Goal: Transaction & Acquisition: Book appointment/travel/reservation

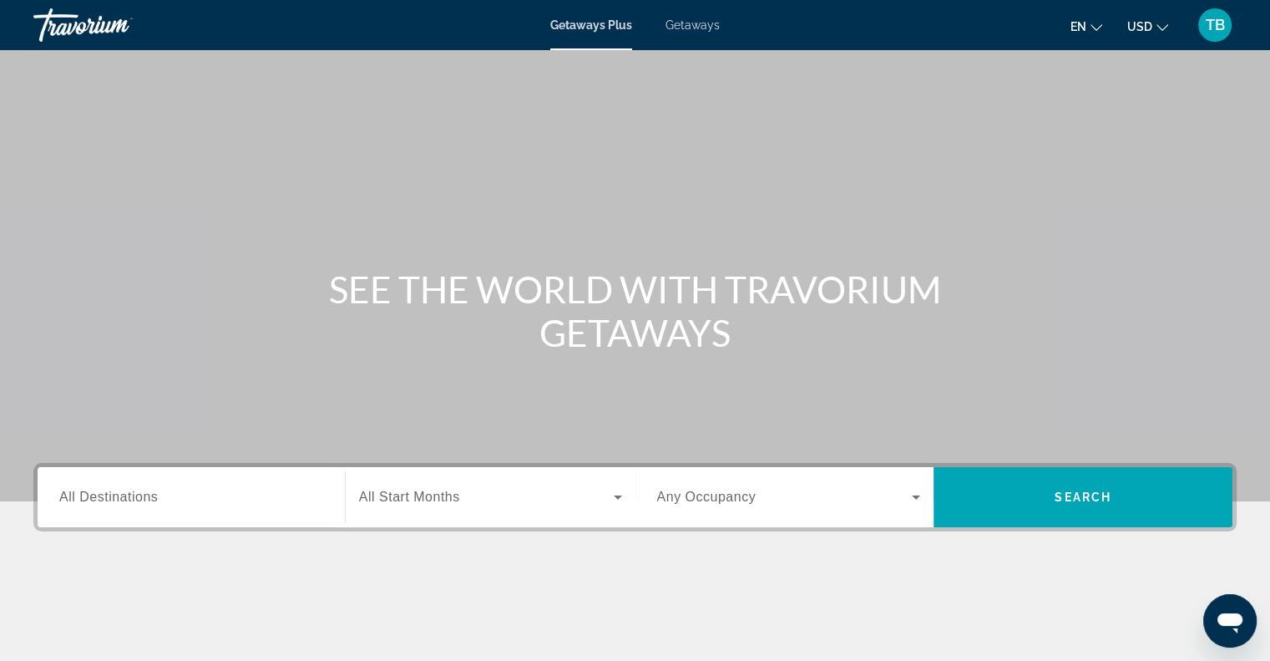
click at [700, 26] on span "Getaways" at bounding box center [693, 24] width 54 height 13
click at [139, 505] on input "Destination All Destinations" at bounding box center [191, 498] width 264 height 20
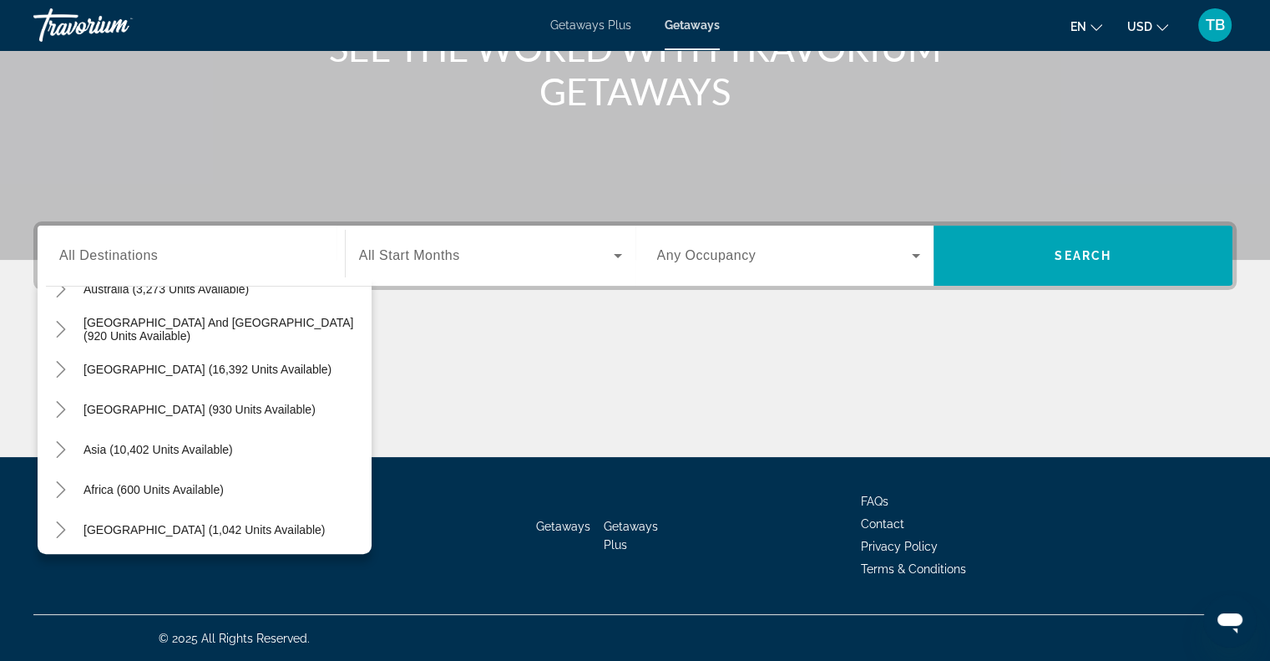
scroll to position [271, 0]
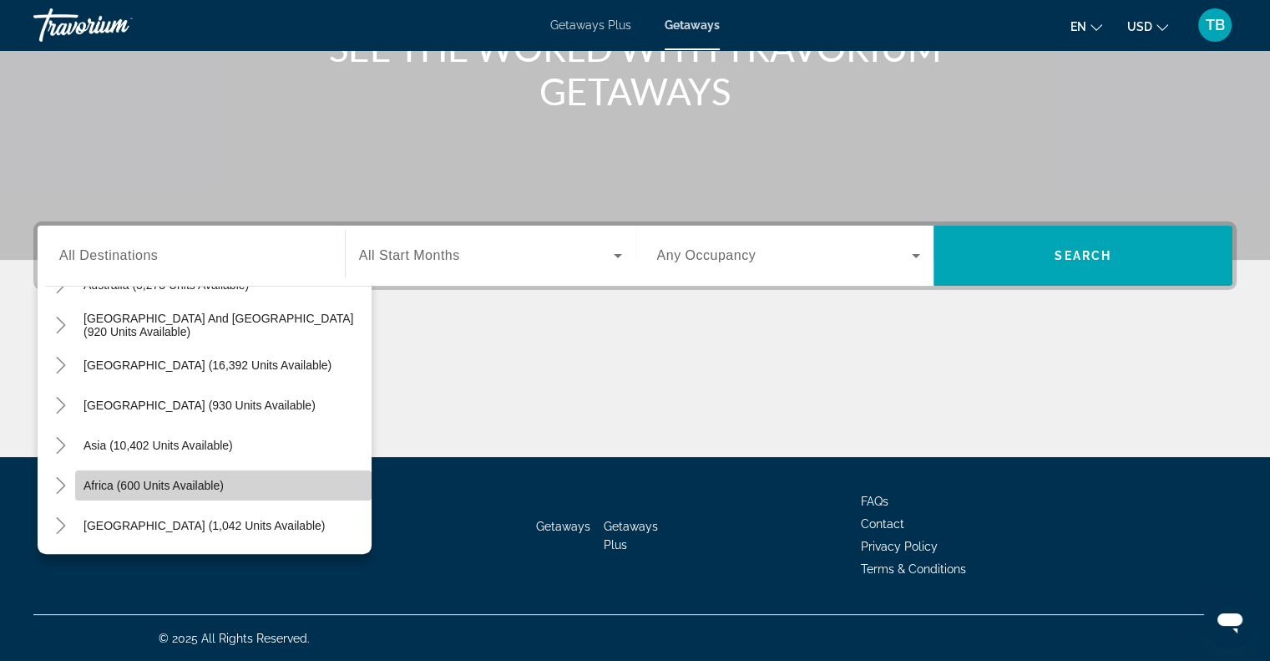
click at [236, 486] on span "Search widget" at bounding box center [223, 485] width 296 height 40
type input "**********"
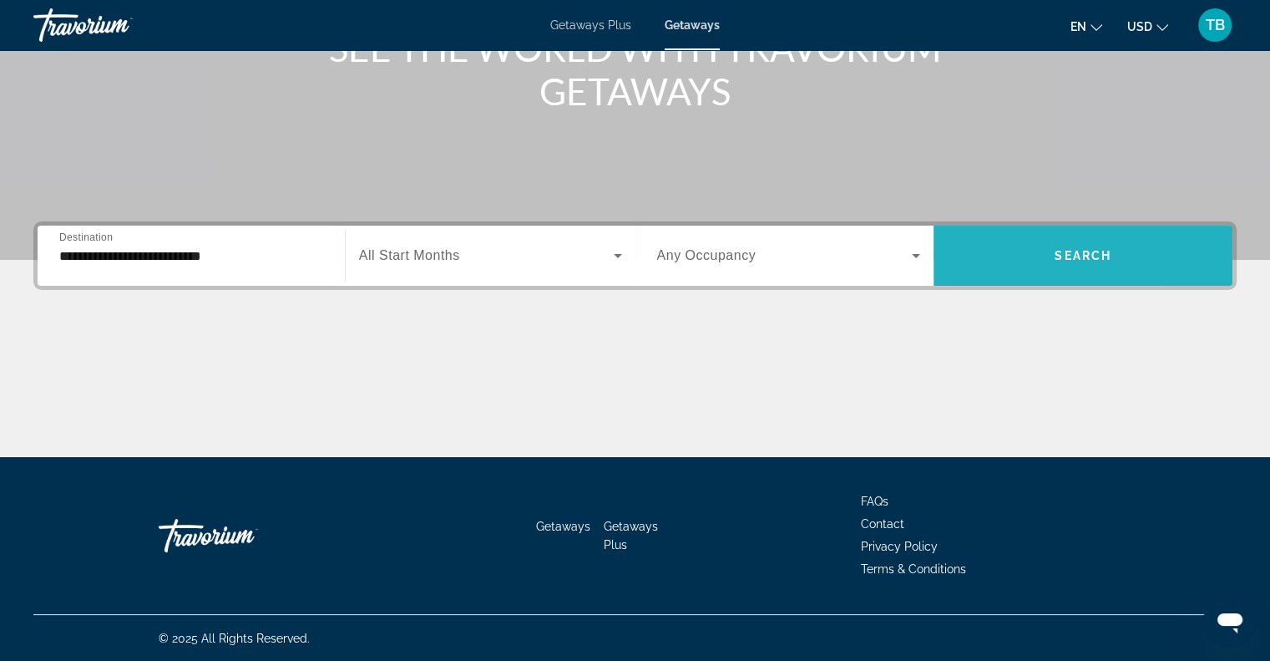
click at [987, 257] on span "Search widget" at bounding box center [1083, 256] width 299 height 40
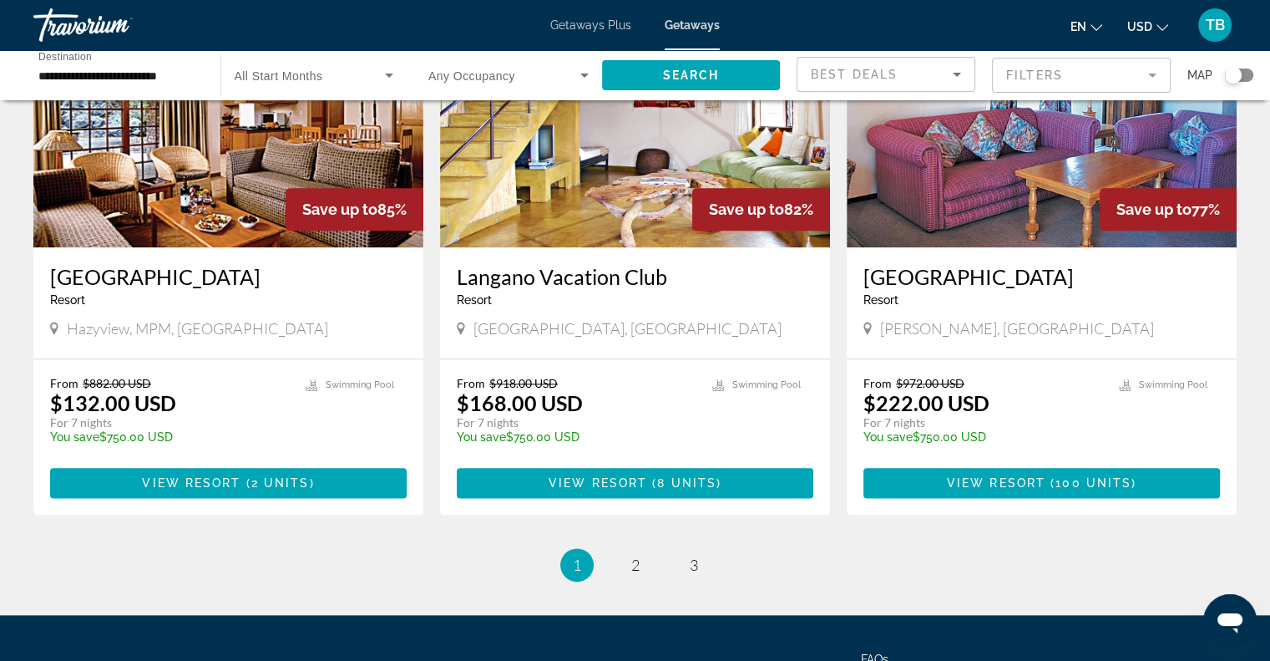
scroll to position [2040, 0]
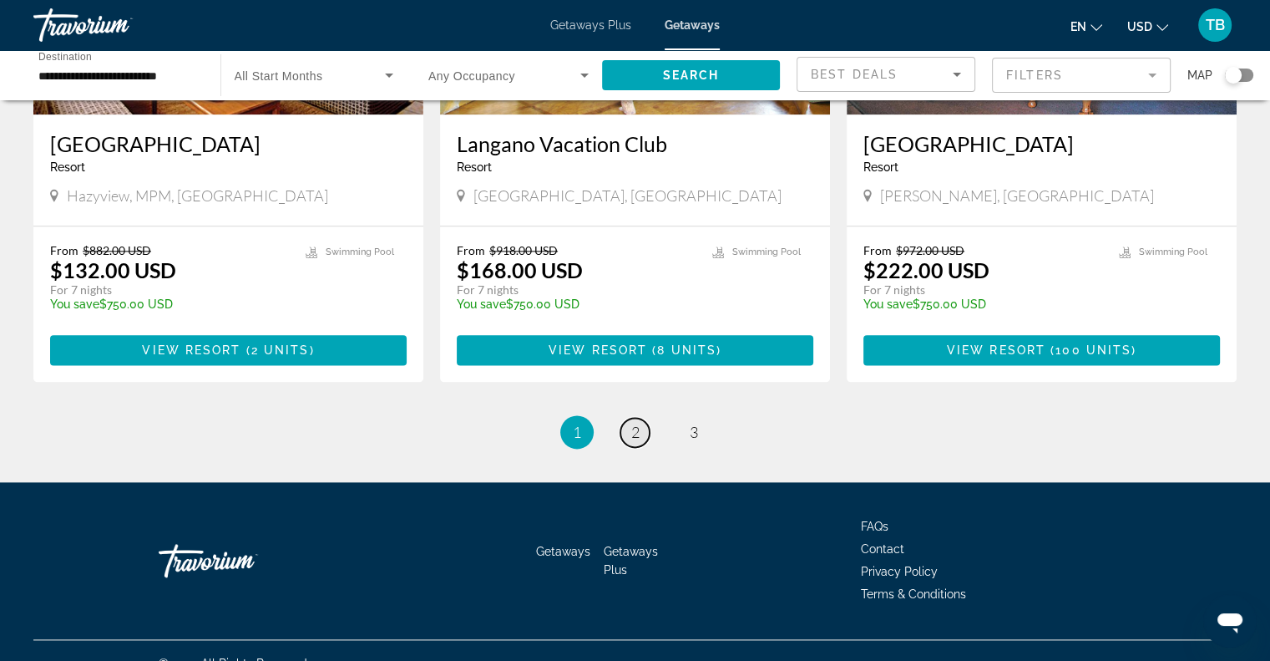
click at [636, 423] on span "2" at bounding box center [635, 432] width 8 height 18
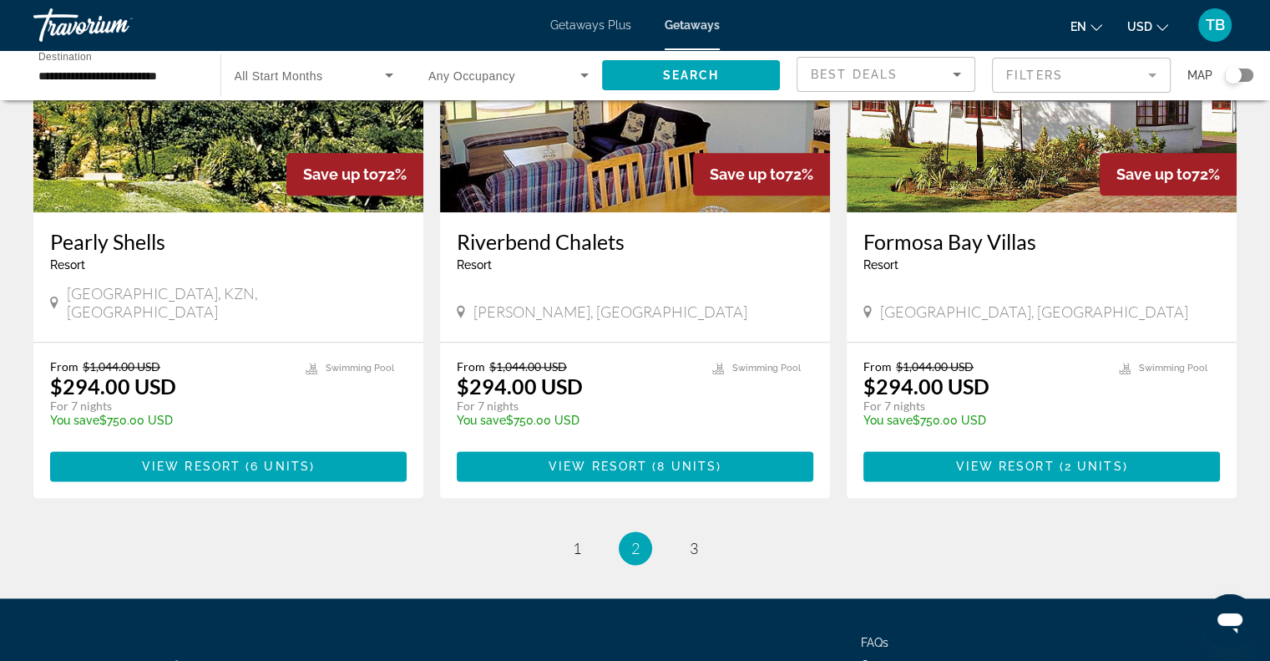
scroll to position [1983, 0]
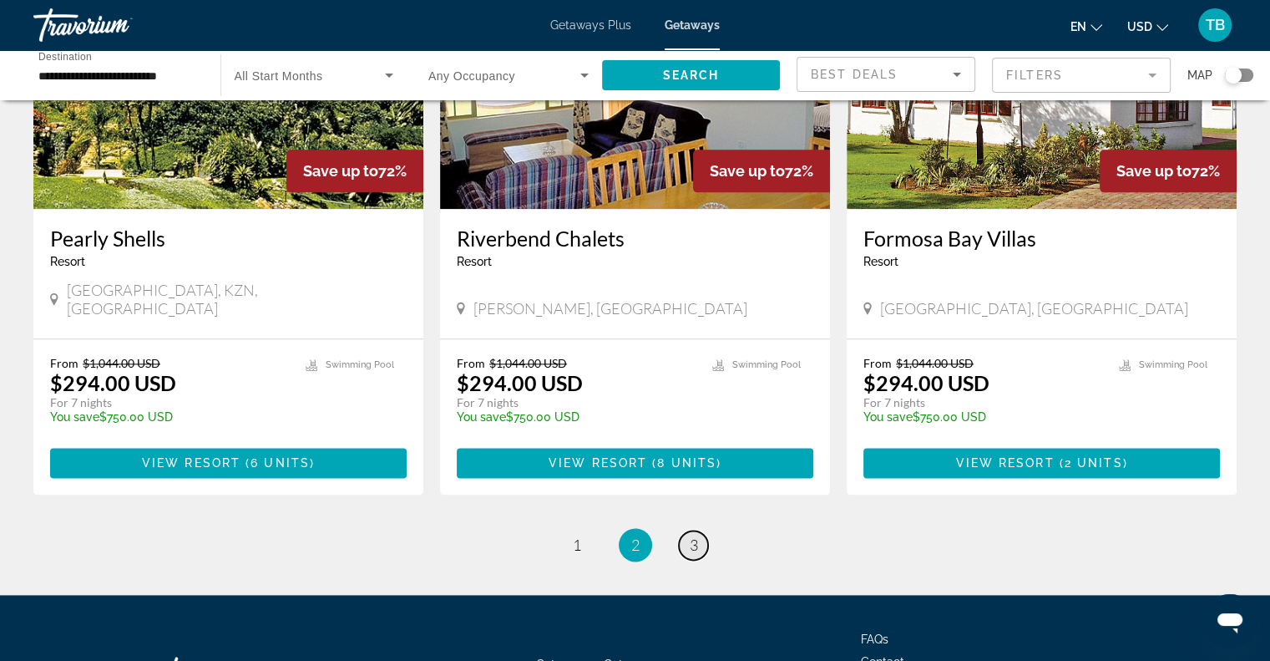
click at [690, 535] on span "3" at bounding box center [694, 544] width 8 height 18
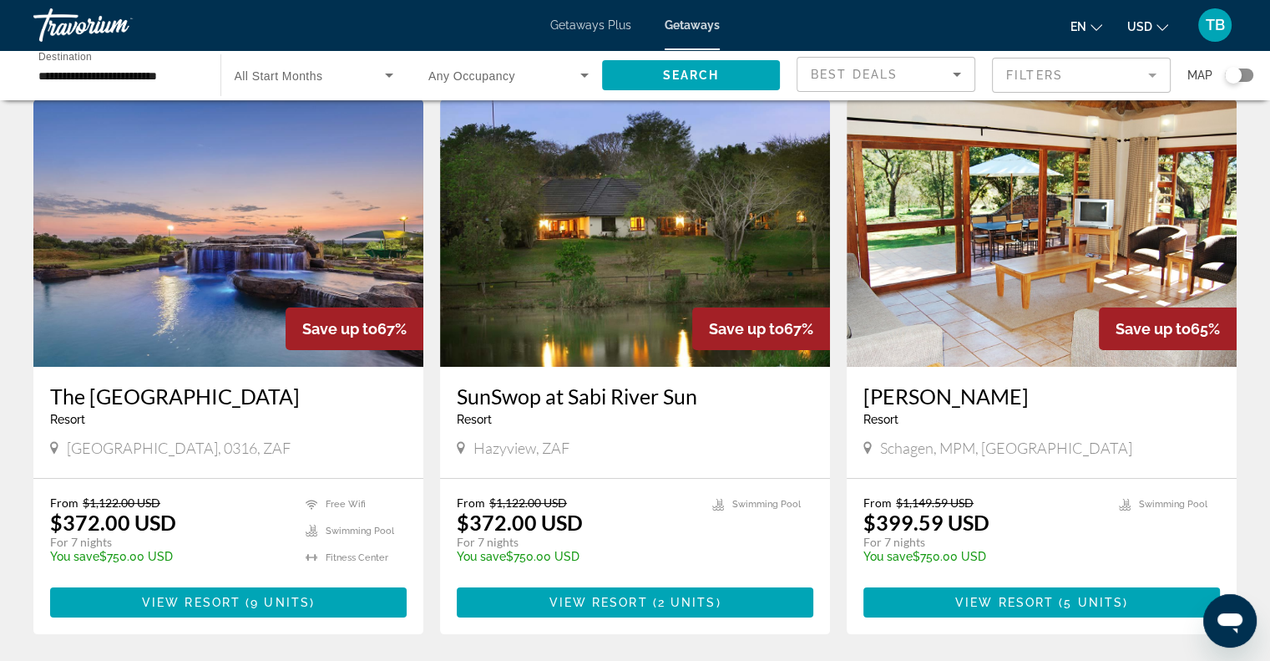
scroll to position [61, 0]
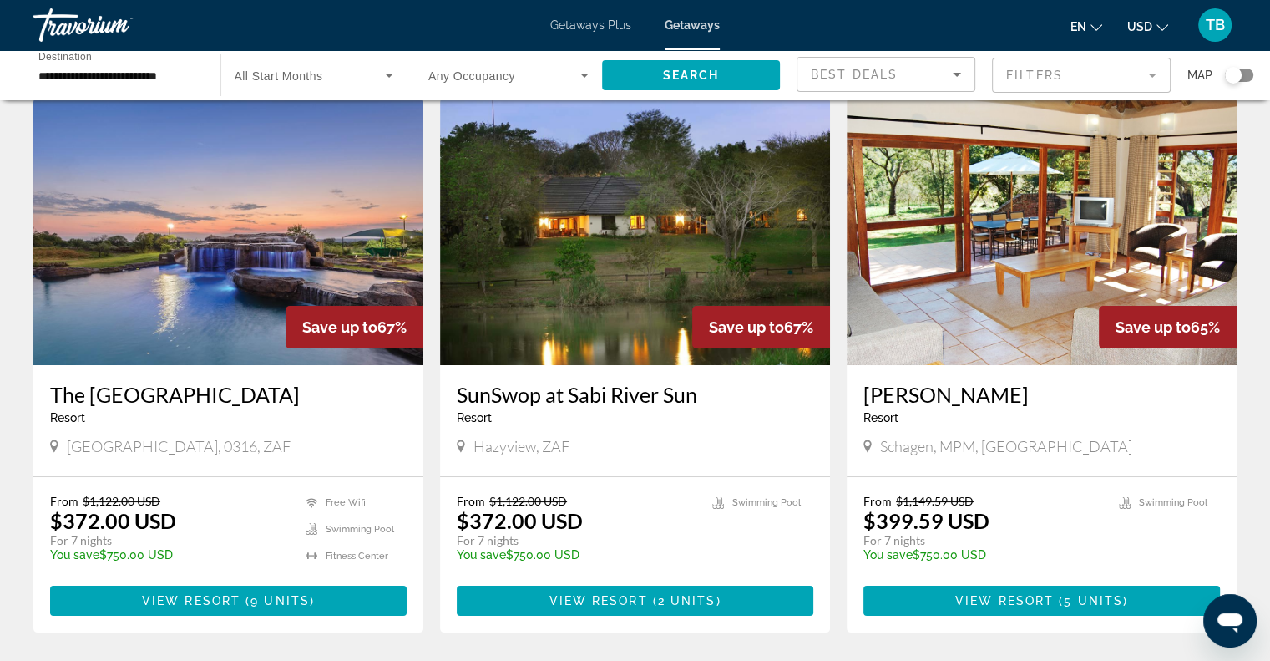
click at [251, 273] on img "Main content" at bounding box center [228, 231] width 390 height 267
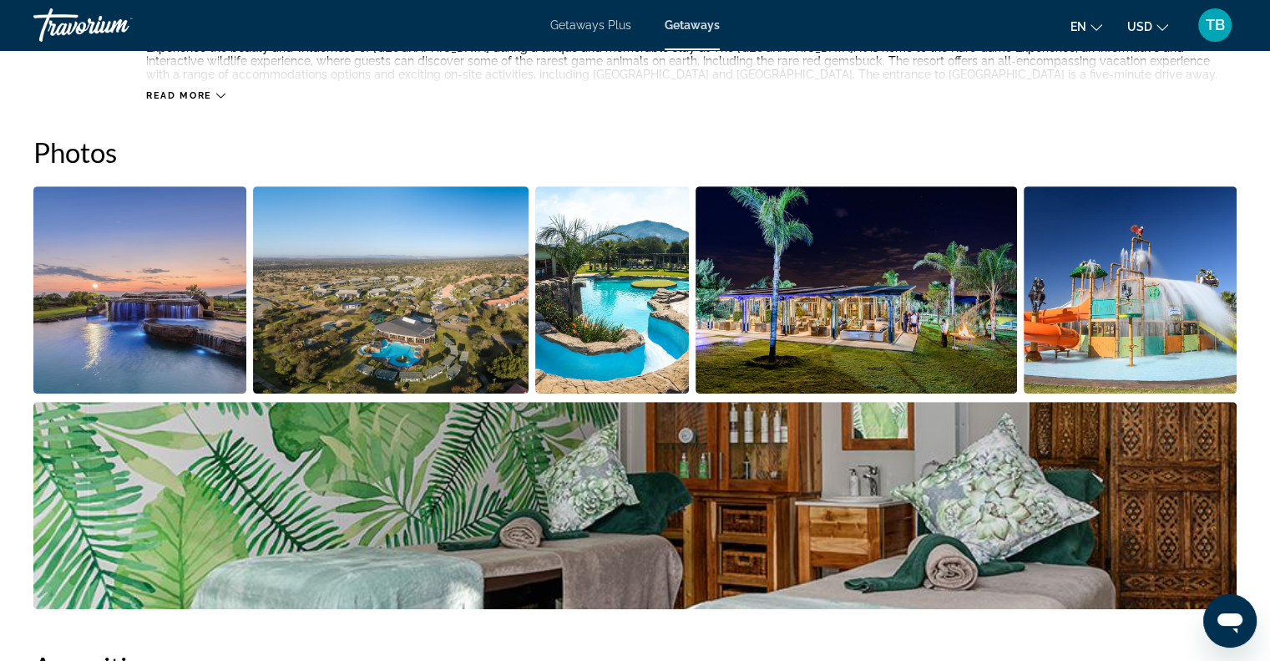
scroll to position [728, 0]
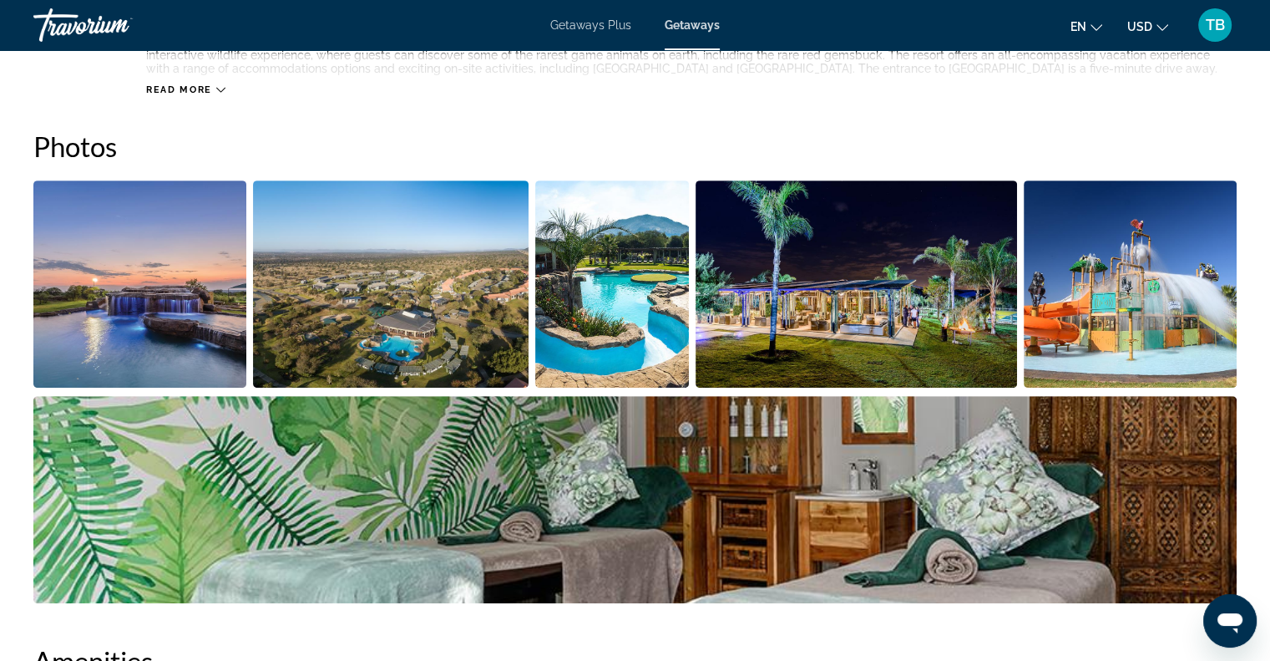
click at [190, 242] on img "Open full-screen image slider" at bounding box center [139, 283] width 213 height 207
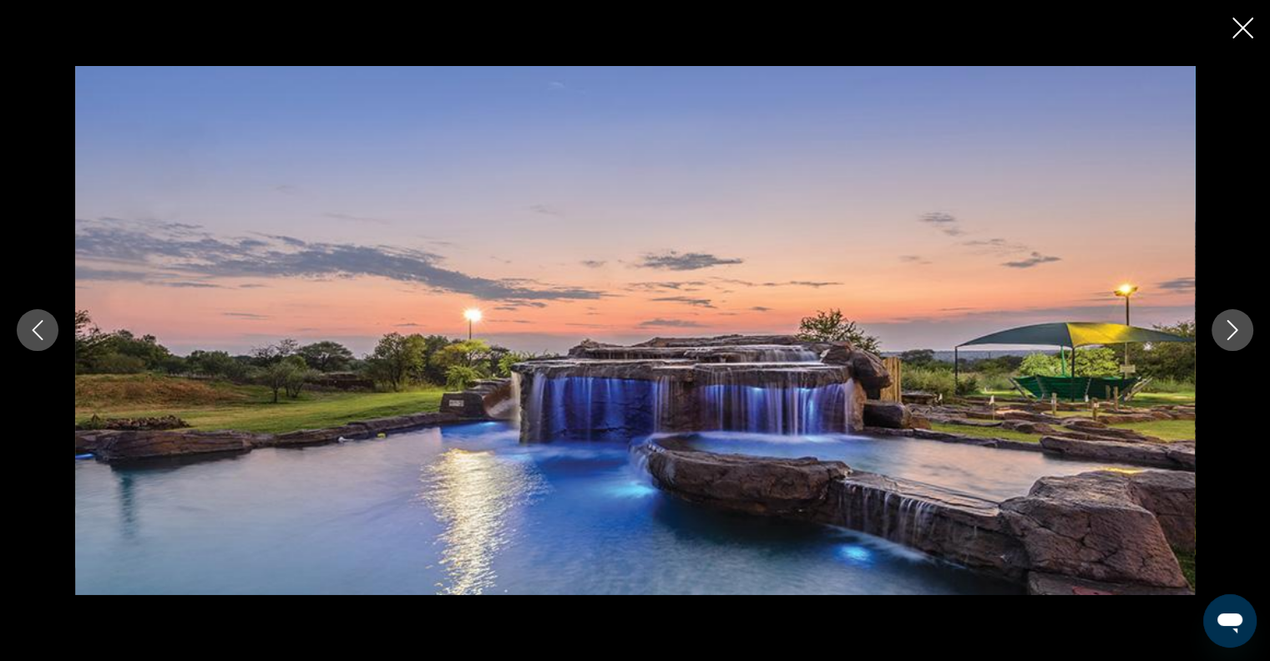
click at [1226, 337] on icon "Next image" at bounding box center [1233, 330] width 20 height 20
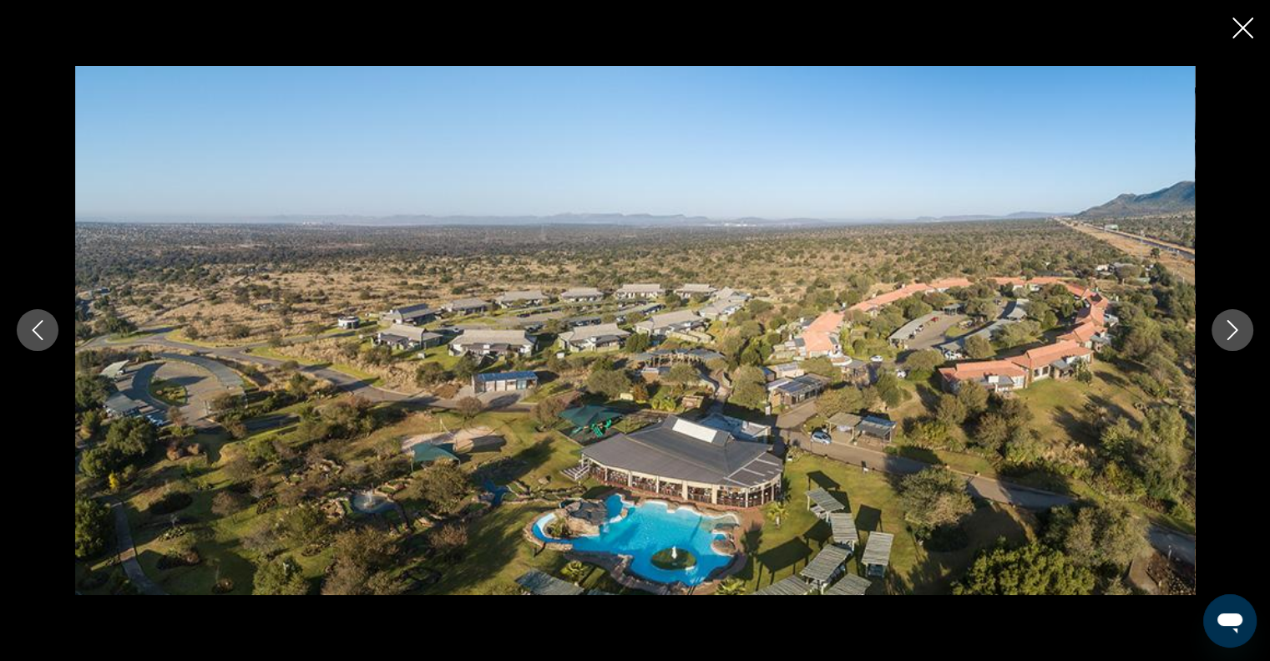
click at [1226, 337] on icon "Next image" at bounding box center [1233, 330] width 20 height 20
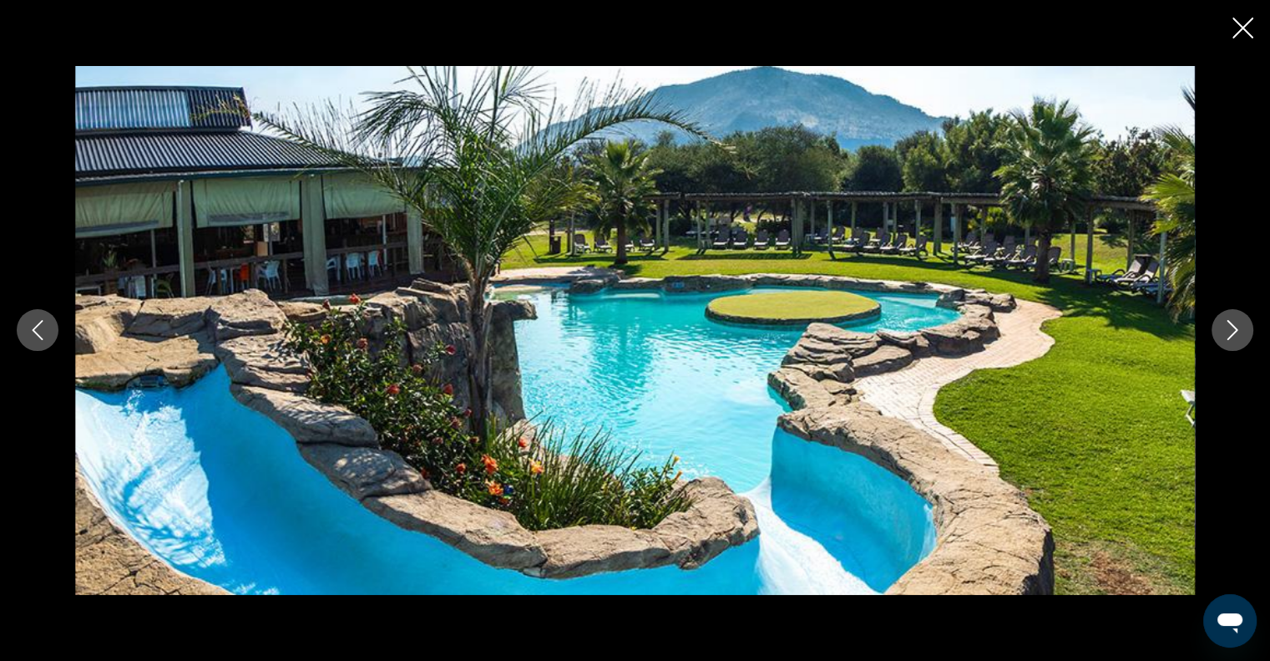
click at [1226, 337] on icon "Next image" at bounding box center [1233, 330] width 20 height 20
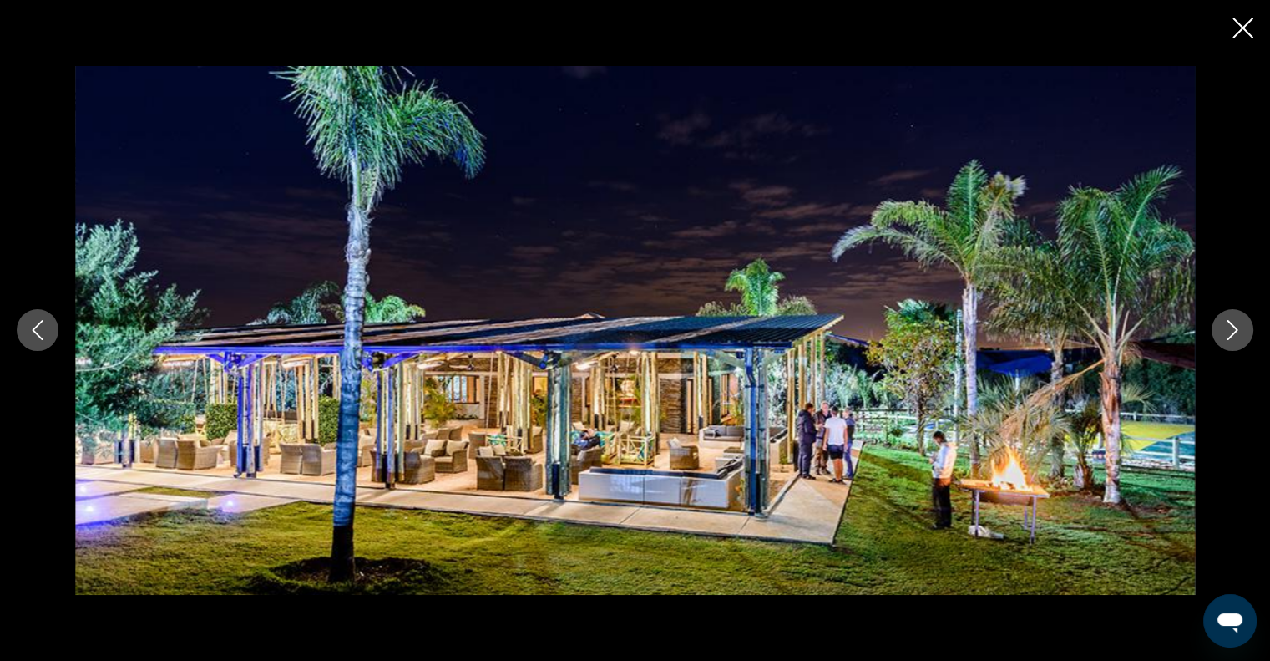
click at [1224, 338] on icon "Next image" at bounding box center [1233, 330] width 20 height 20
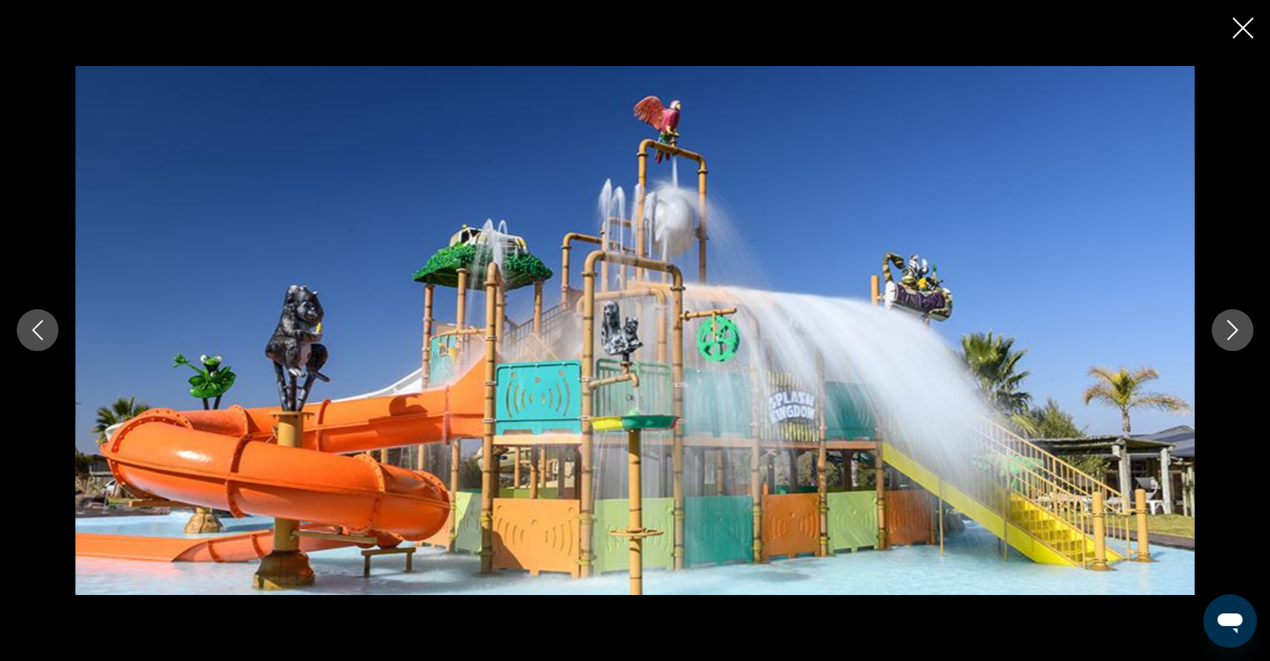
click at [1224, 340] on icon "Next image" at bounding box center [1233, 330] width 20 height 20
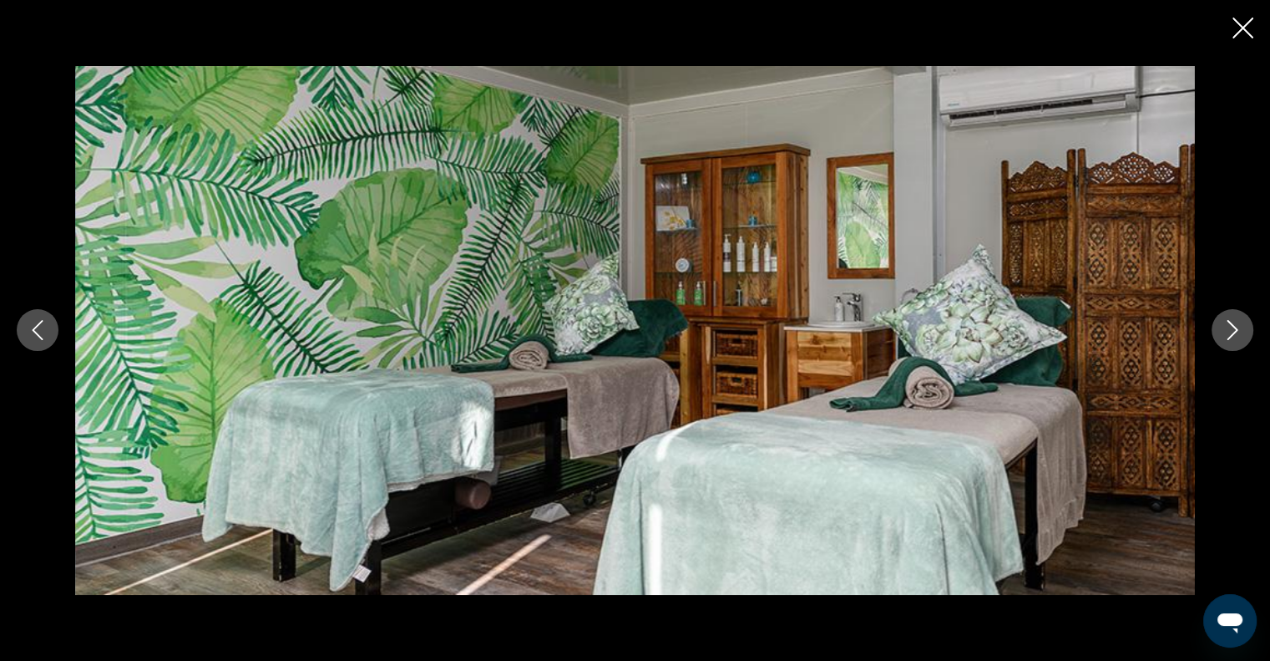
click at [1224, 340] on icon "Next image" at bounding box center [1233, 330] width 20 height 20
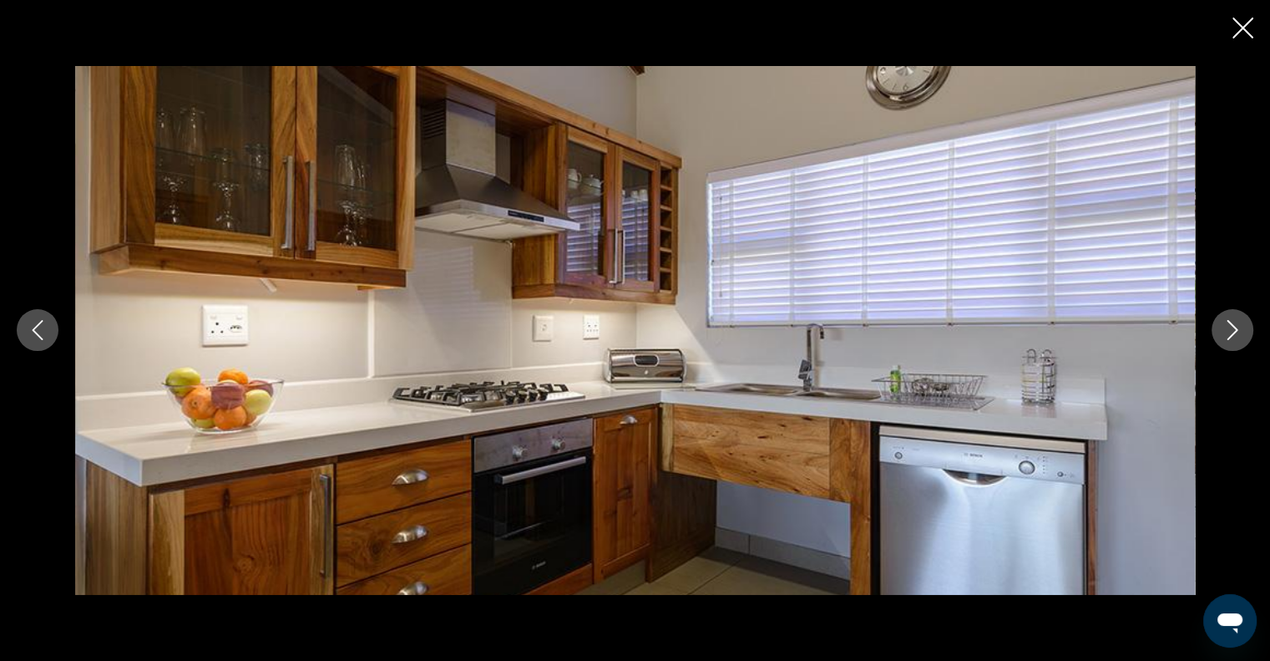
click at [1224, 340] on icon "Next image" at bounding box center [1233, 330] width 20 height 20
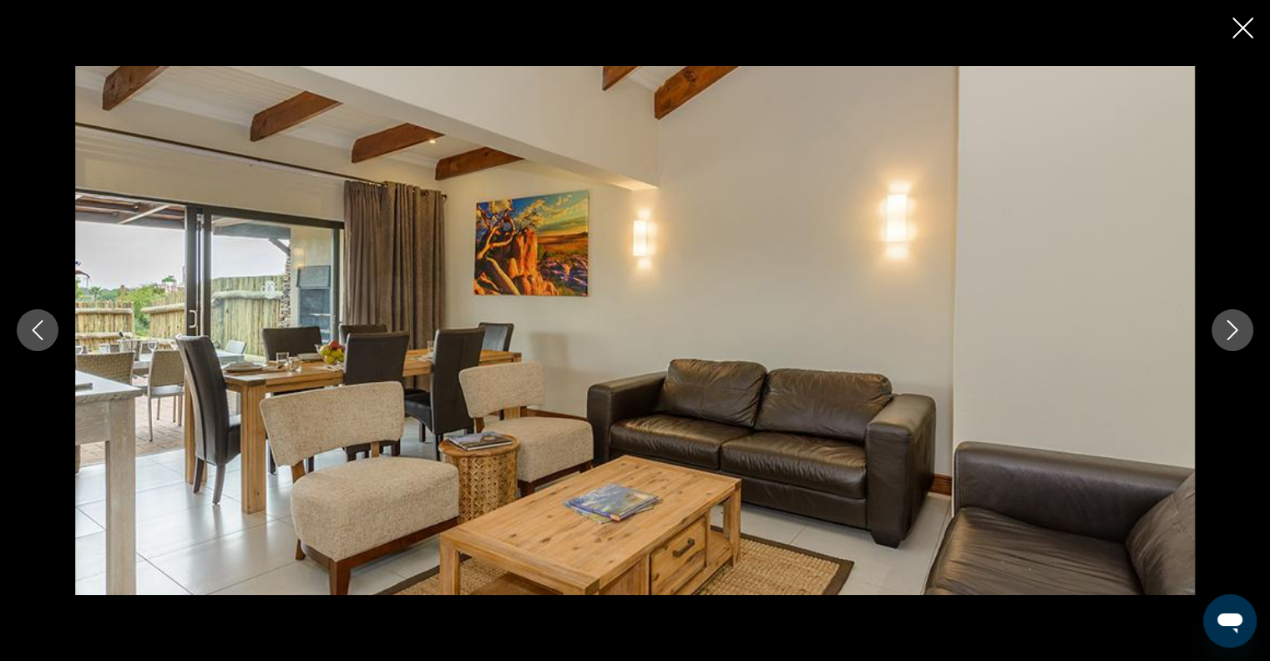
click at [1251, 29] on icon "Close slideshow" at bounding box center [1243, 28] width 21 height 21
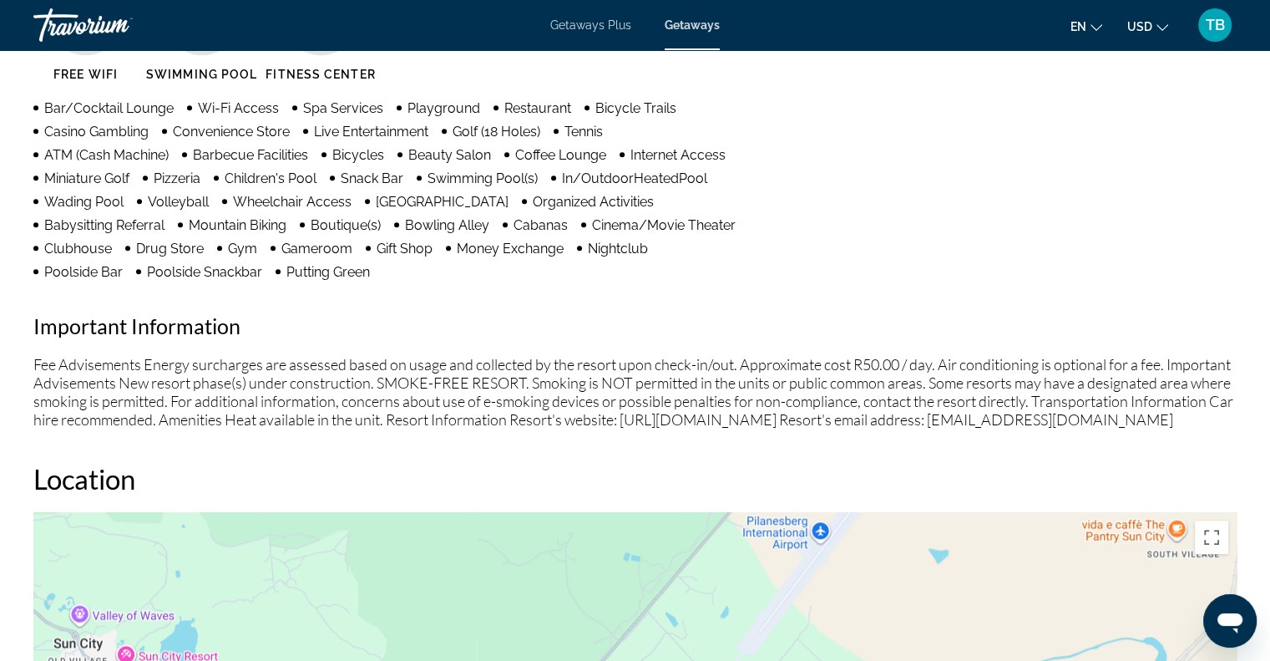
scroll to position [1132, 0]
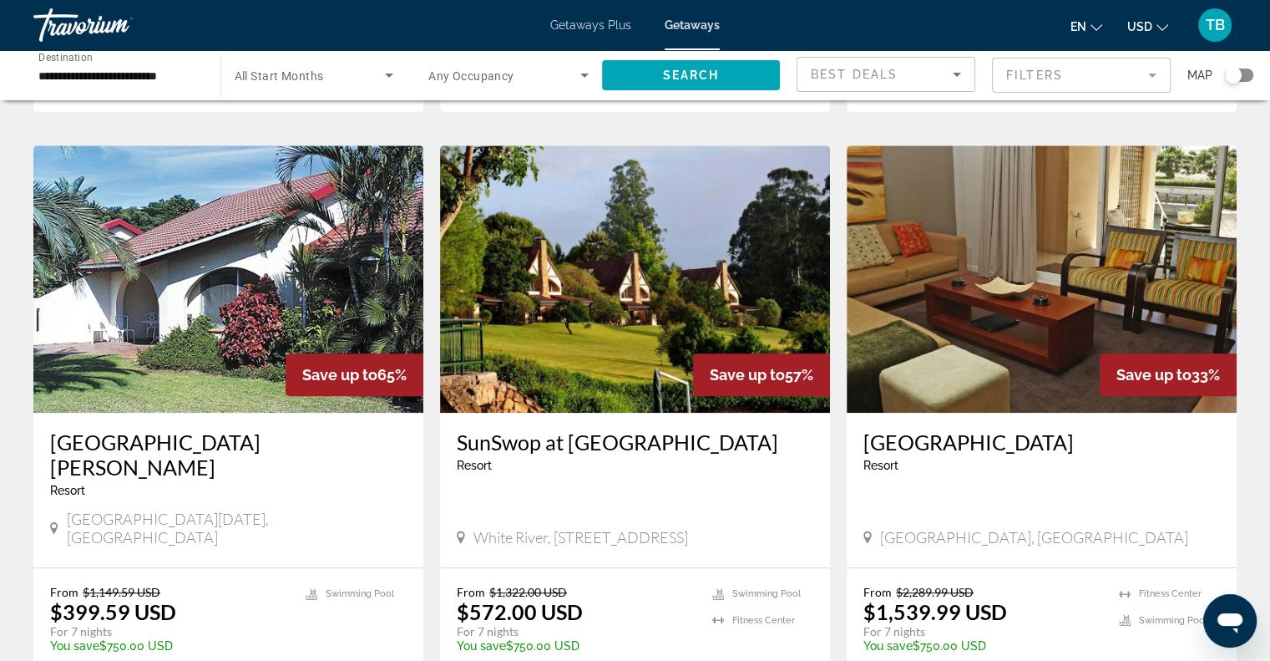
scroll to position [1147, 0]
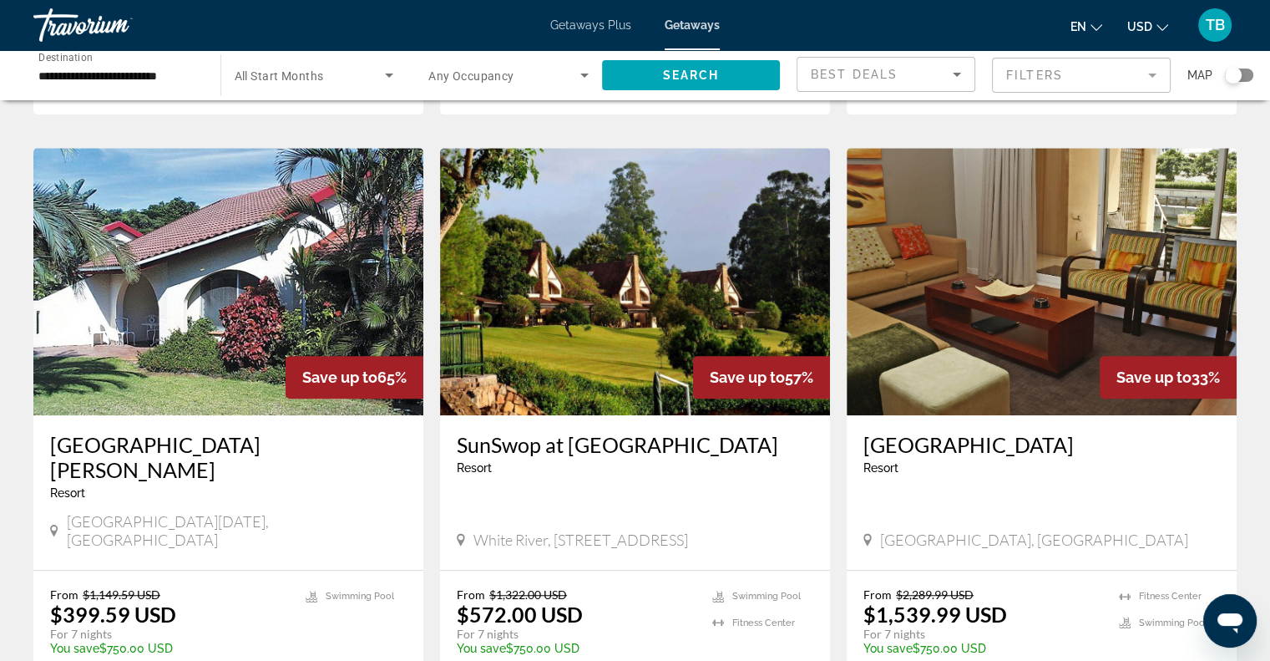
click at [1000, 313] on img "Main content" at bounding box center [1042, 281] width 390 height 267
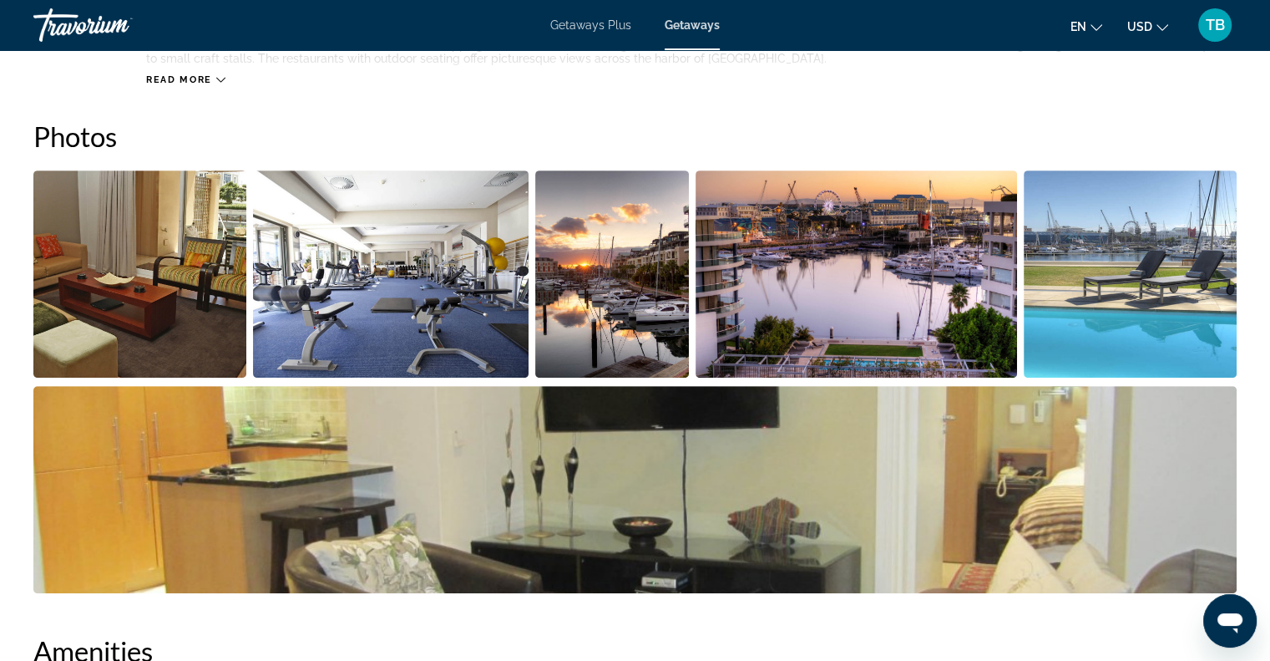
scroll to position [463, 0]
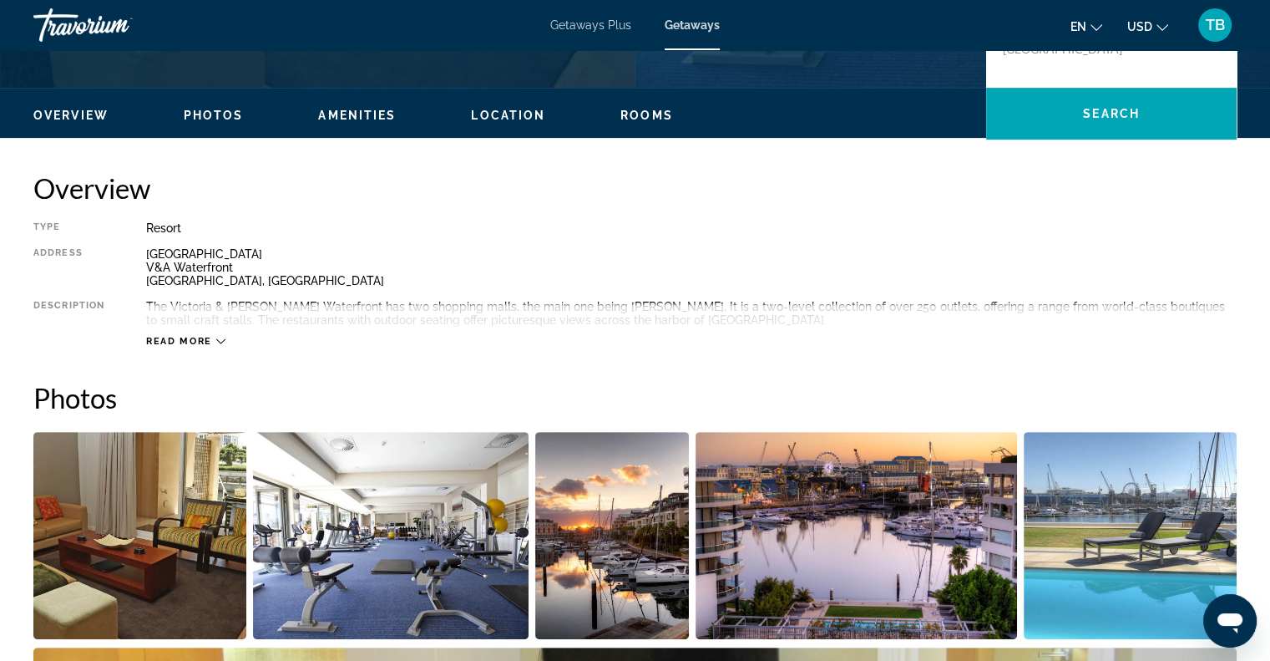
click at [214, 340] on div "Read more" at bounding box center [185, 341] width 79 height 11
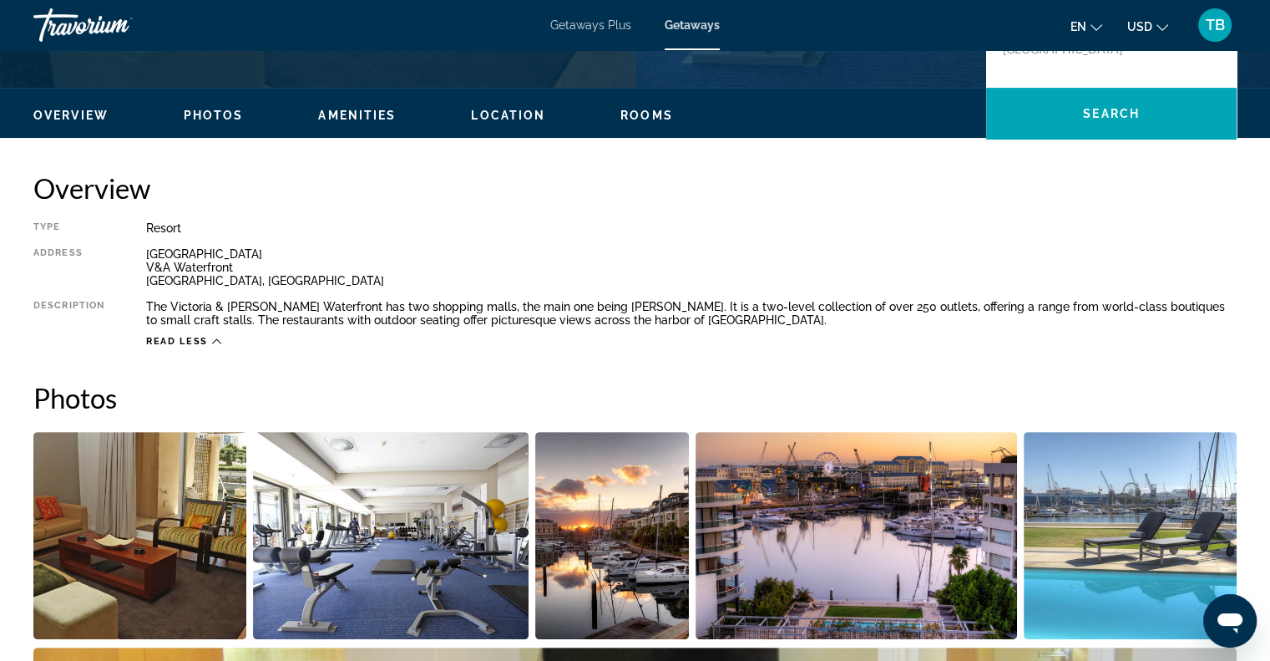
click at [124, 547] on img "Open full-screen image slider" at bounding box center [139, 535] width 213 height 207
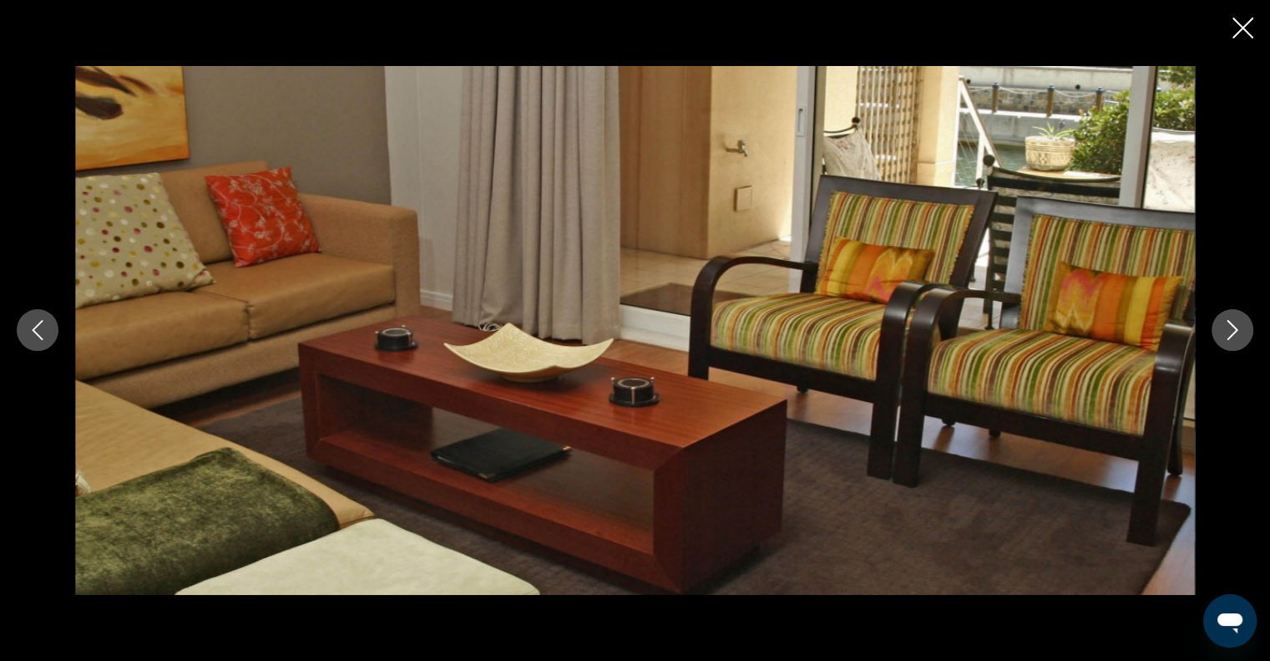
click at [1232, 330] on icon "Next image" at bounding box center [1233, 330] width 20 height 20
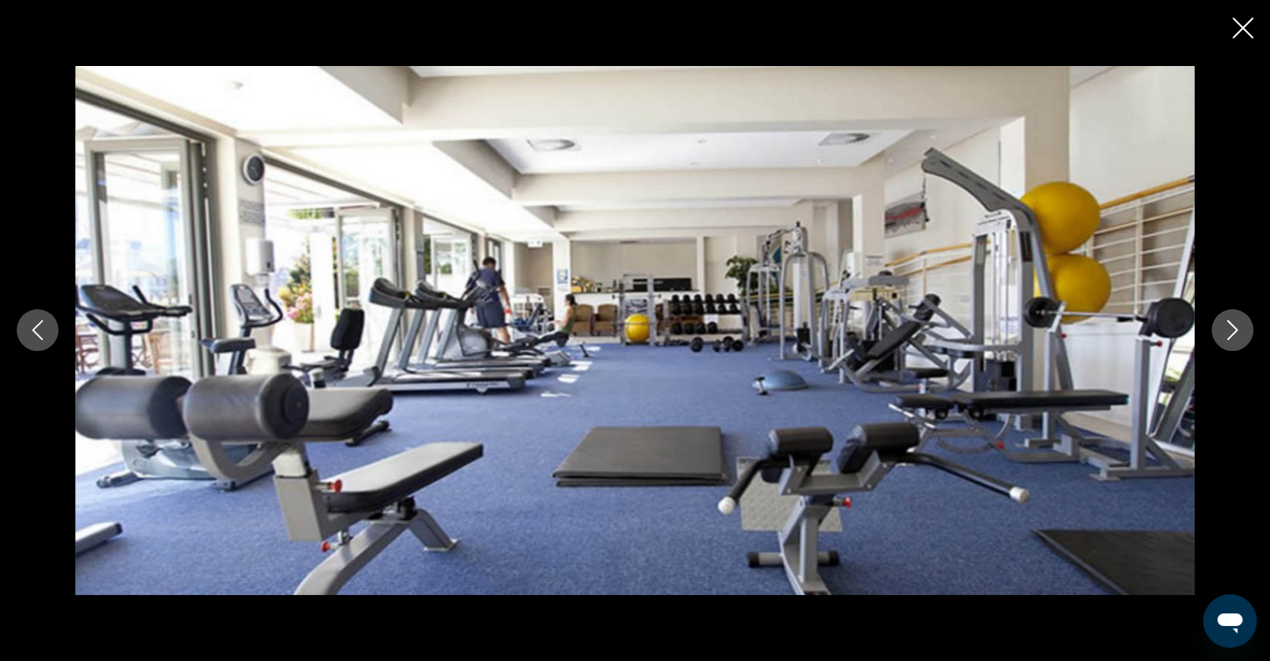
click at [1232, 330] on icon "Next image" at bounding box center [1233, 330] width 20 height 20
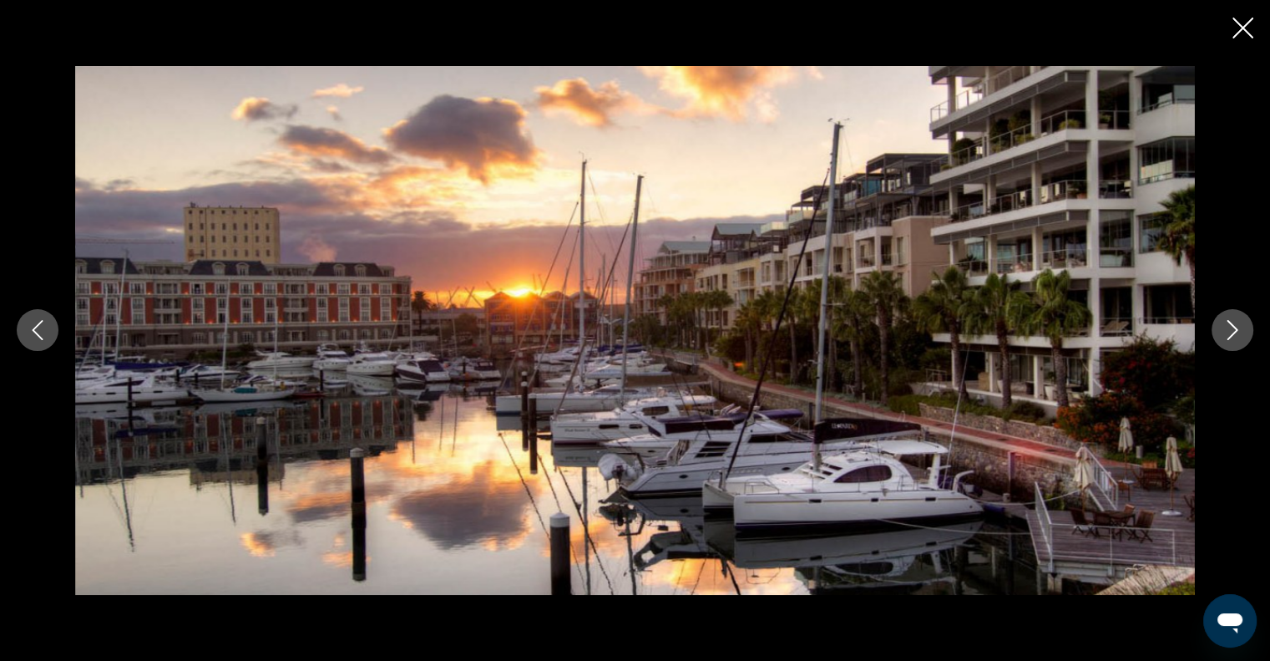
click at [1232, 330] on icon "Next image" at bounding box center [1233, 330] width 20 height 20
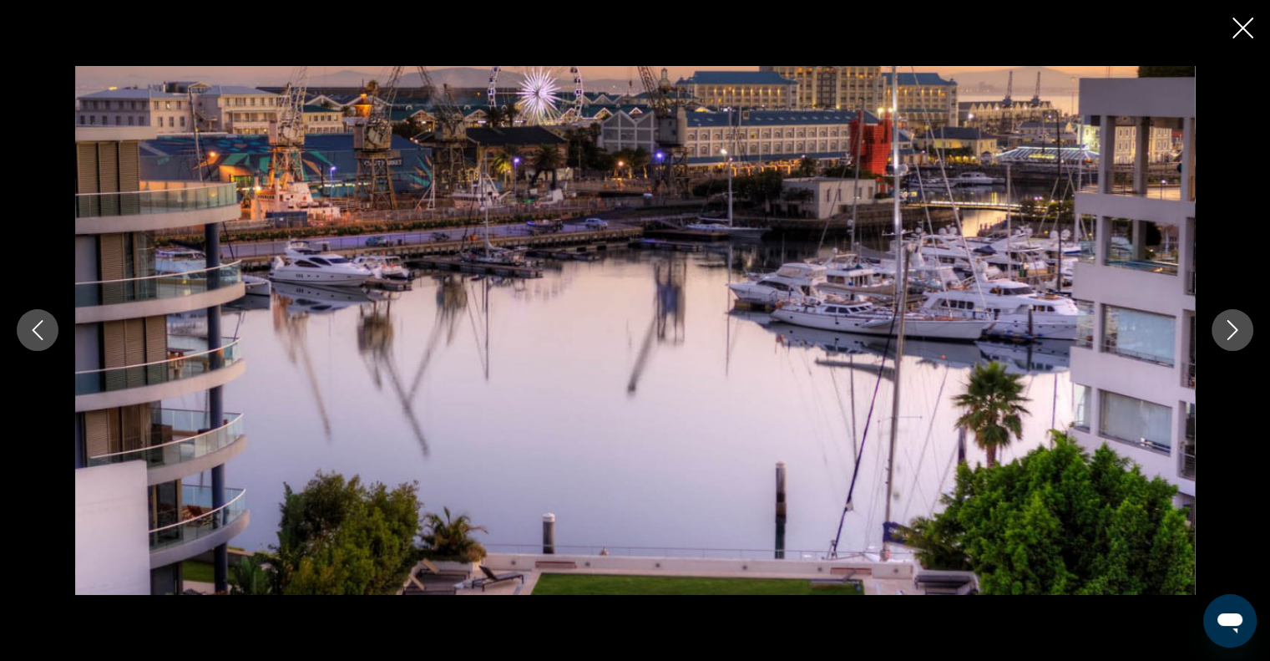
click at [1232, 330] on icon "Next image" at bounding box center [1233, 330] width 20 height 20
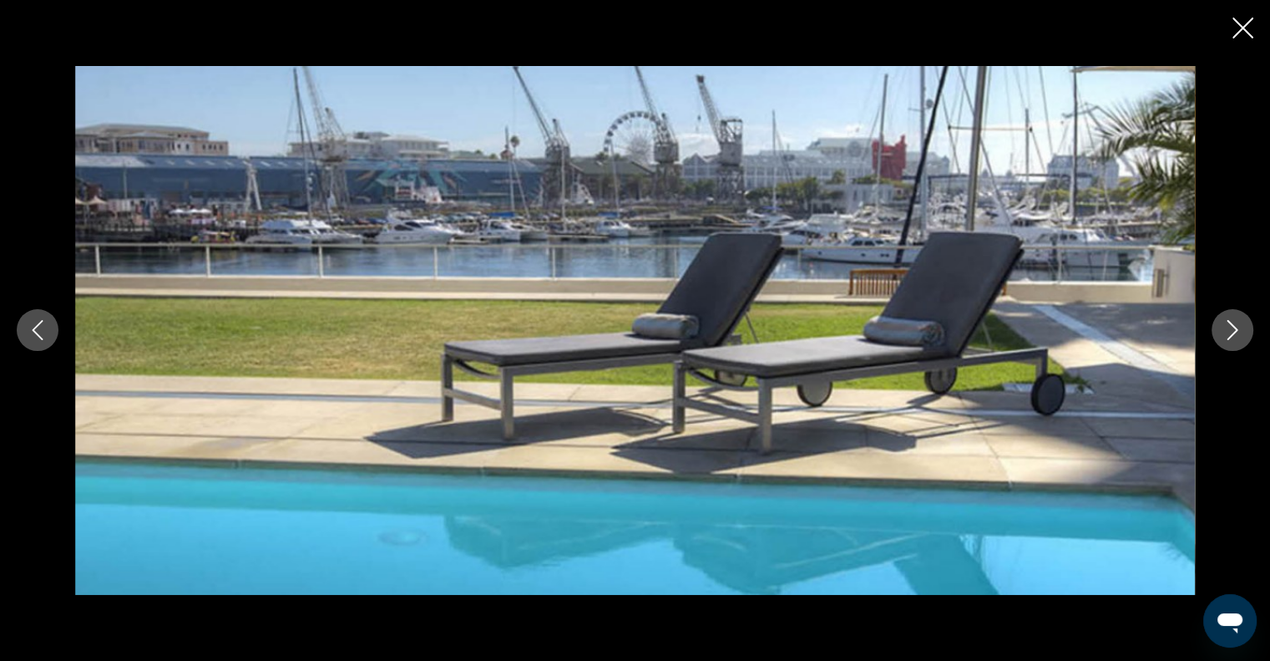
click at [1232, 330] on icon "Next image" at bounding box center [1233, 330] width 20 height 20
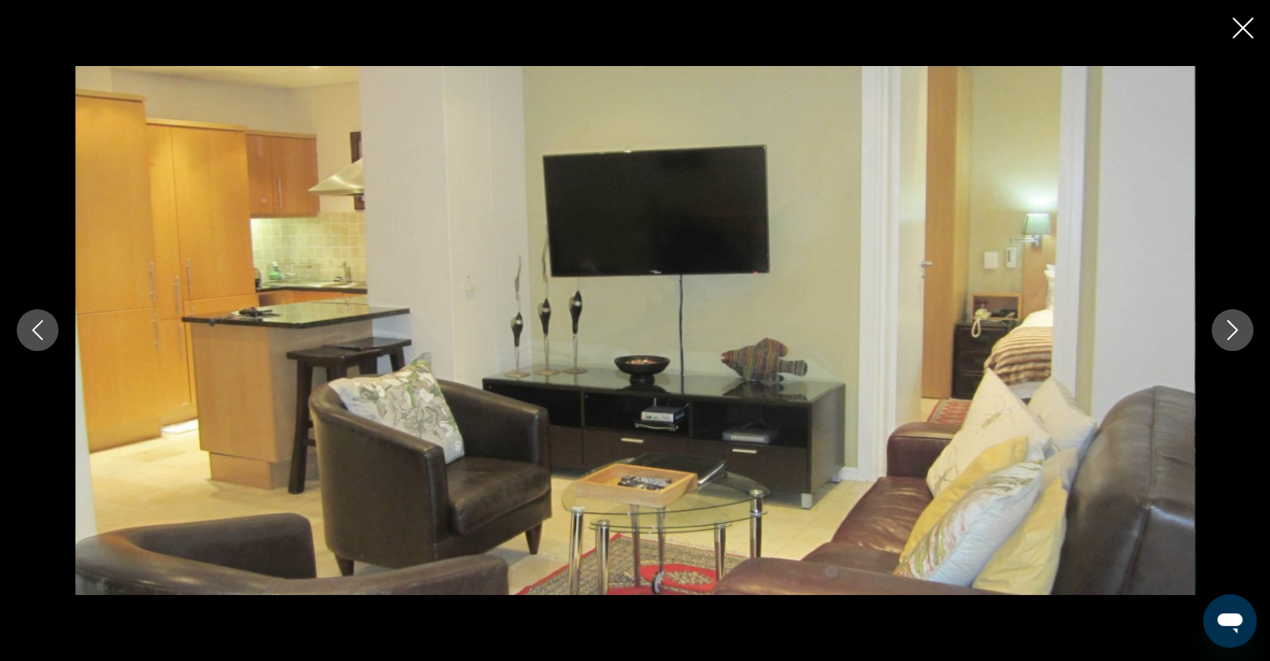
click at [1232, 330] on icon "Next image" at bounding box center [1233, 330] width 20 height 20
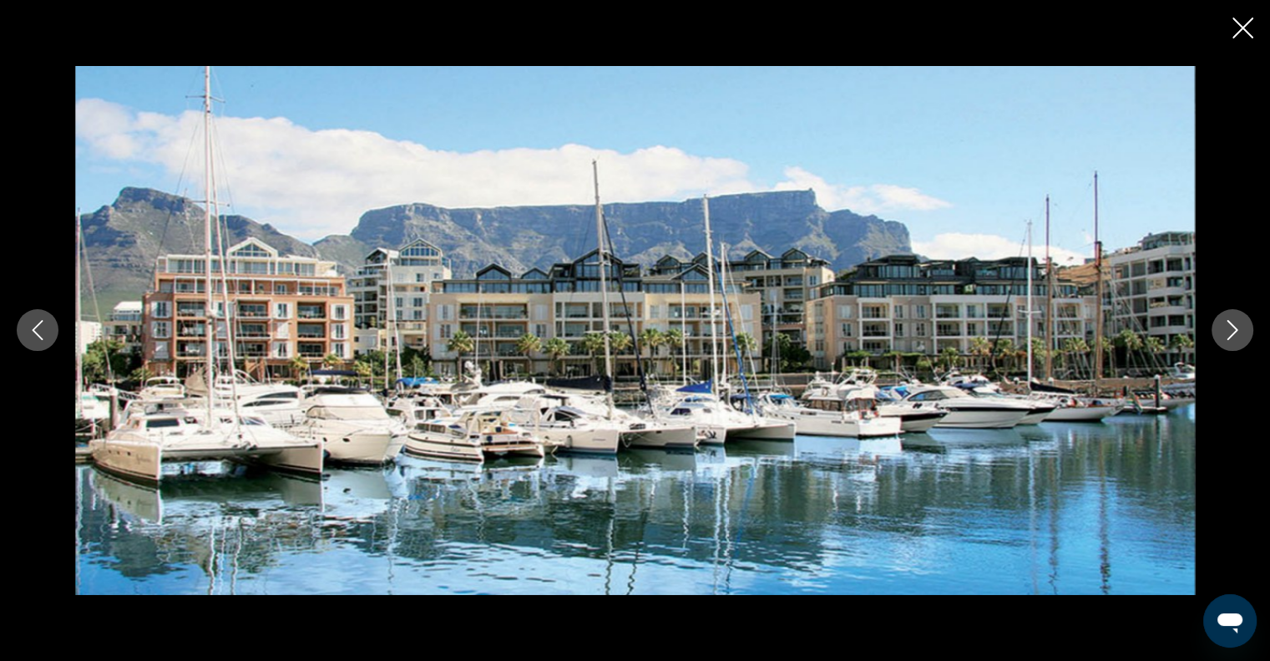
click at [1228, 332] on icon "Next image" at bounding box center [1233, 330] width 20 height 20
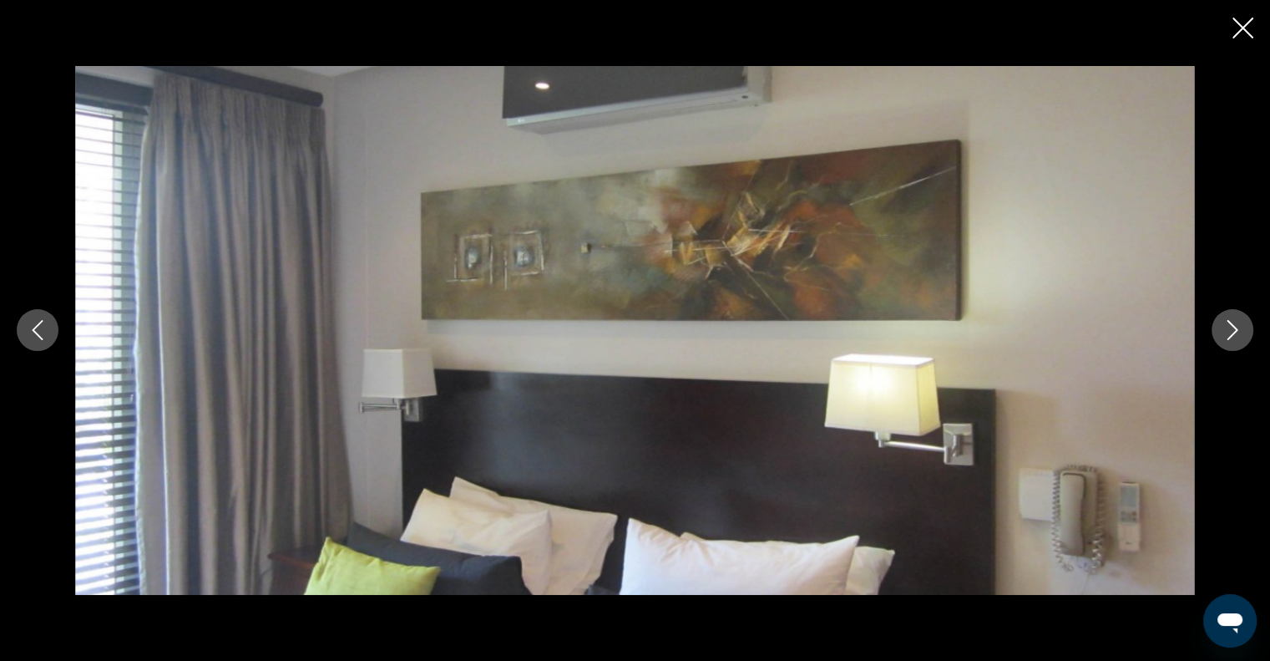
click at [1228, 332] on icon "Next image" at bounding box center [1233, 330] width 20 height 20
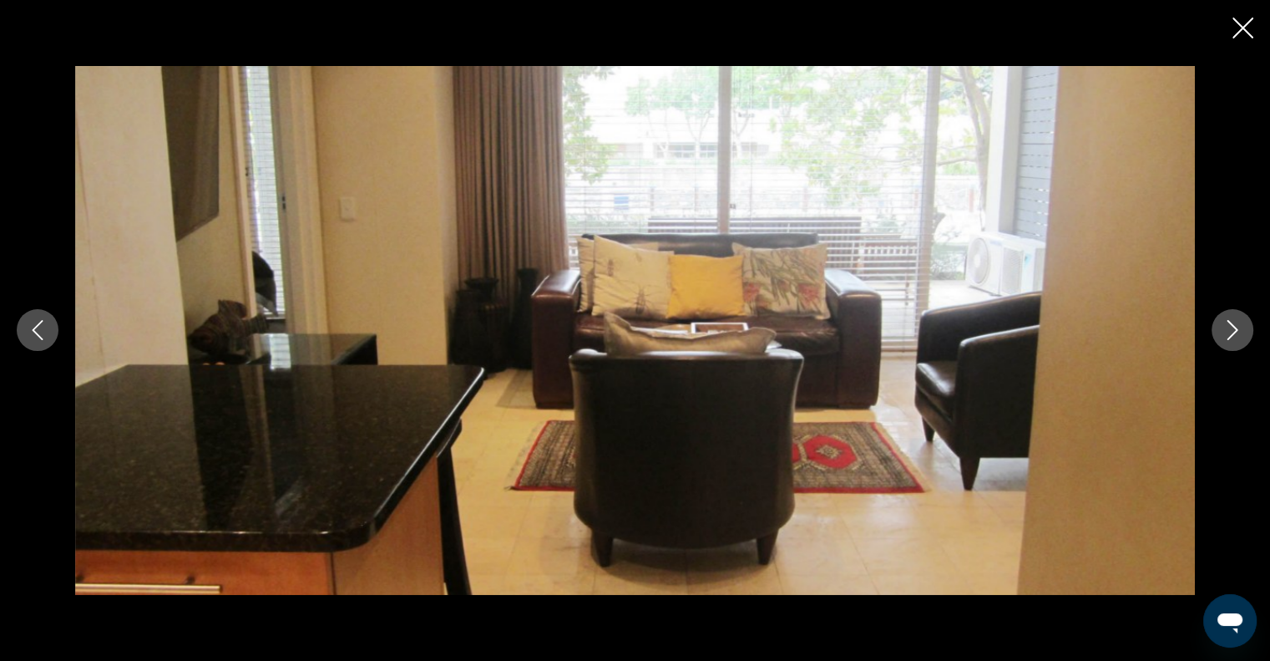
click at [1228, 332] on icon "Next image" at bounding box center [1233, 330] width 20 height 20
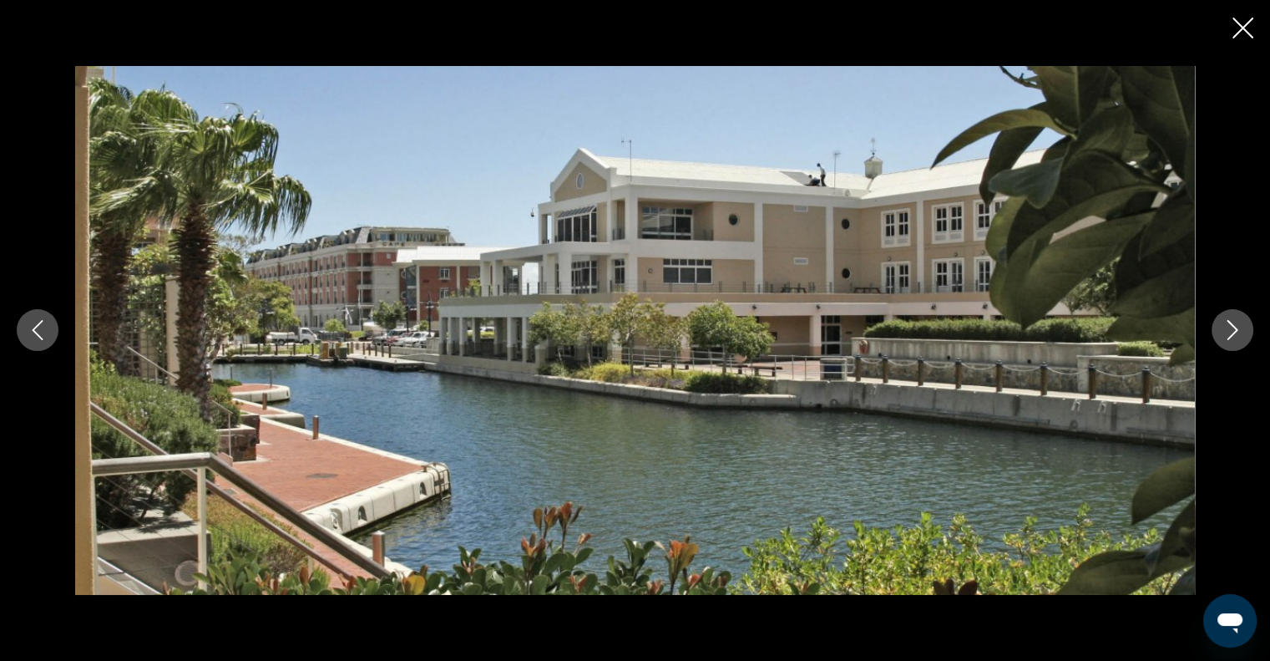
click at [1229, 335] on icon "Next image" at bounding box center [1233, 330] width 20 height 20
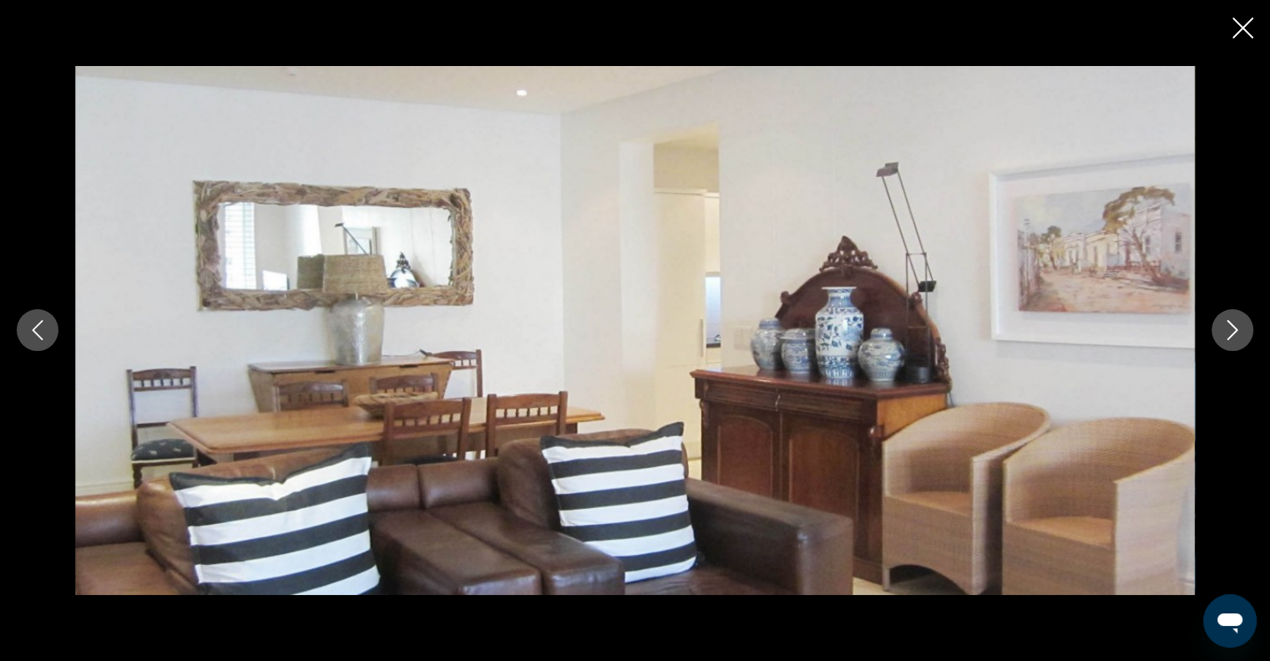
click at [1229, 330] on icon "Next image" at bounding box center [1233, 330] width 20 height 20
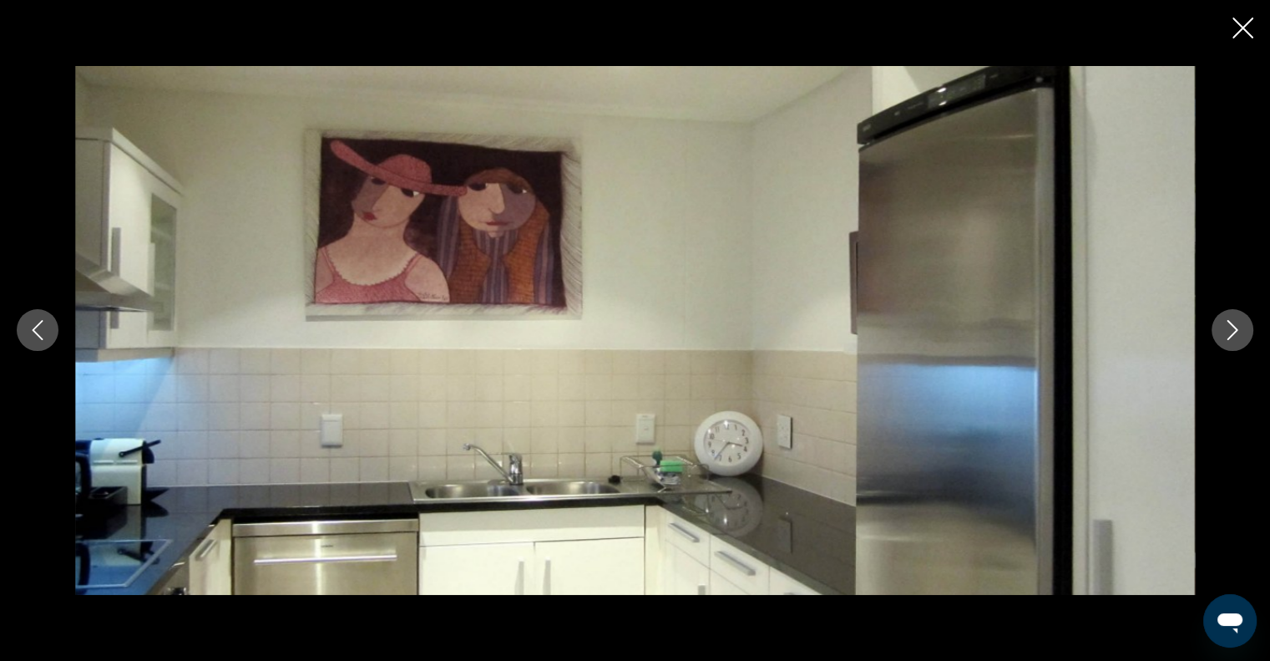
click at [1229, 330] on icon "Next image" at bounding box center [1233, 330] width 20 height 20
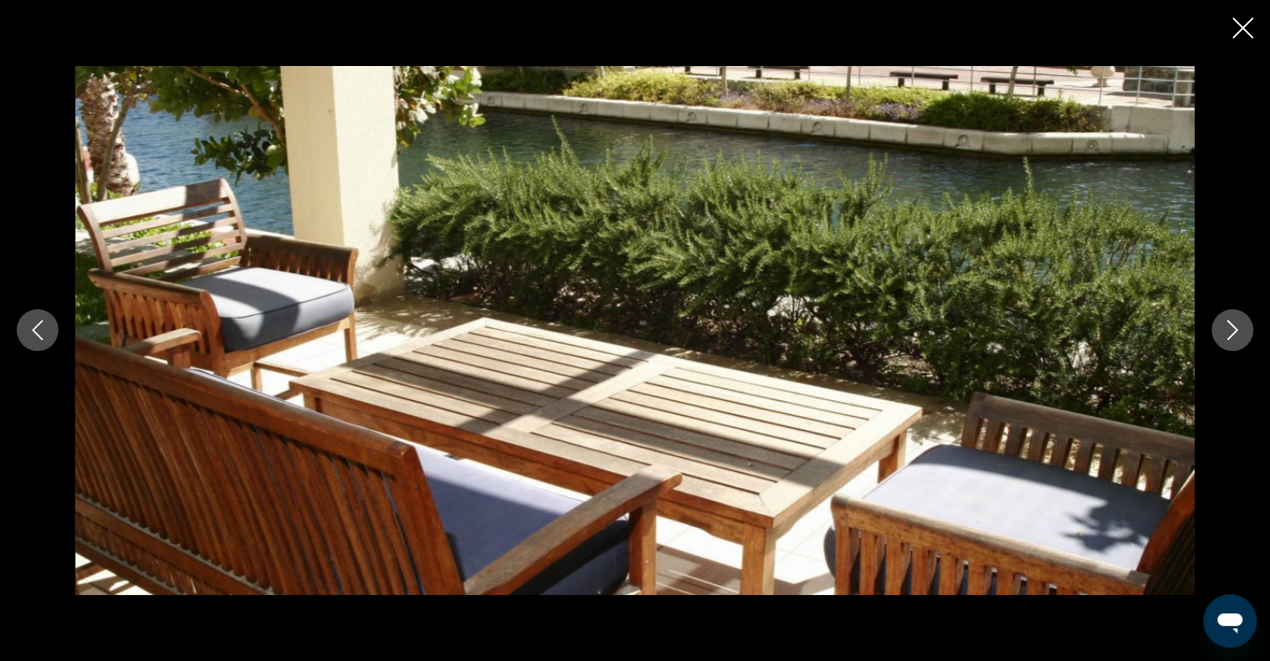
click at [1229, 330] on icon "Next image" at bounding box center [1233, 330] width 20 height 20
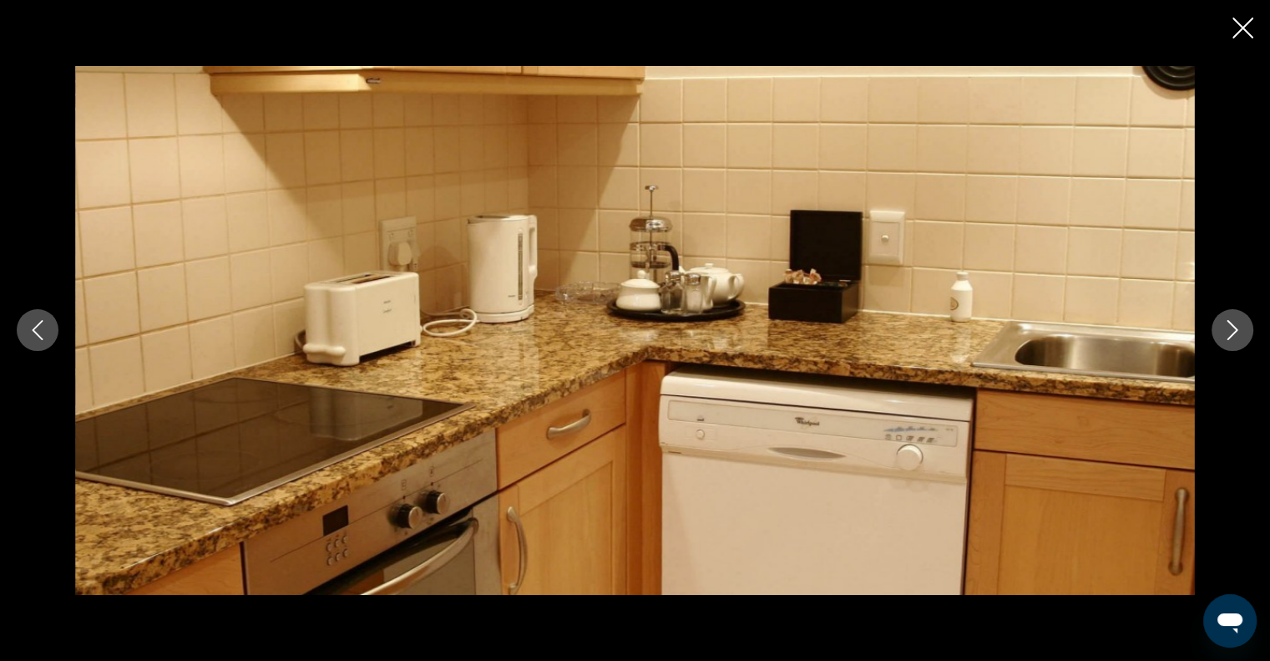
click at [1229, 330] on icon "Next image" at bounding box center [1233, 330] width 20 height 20
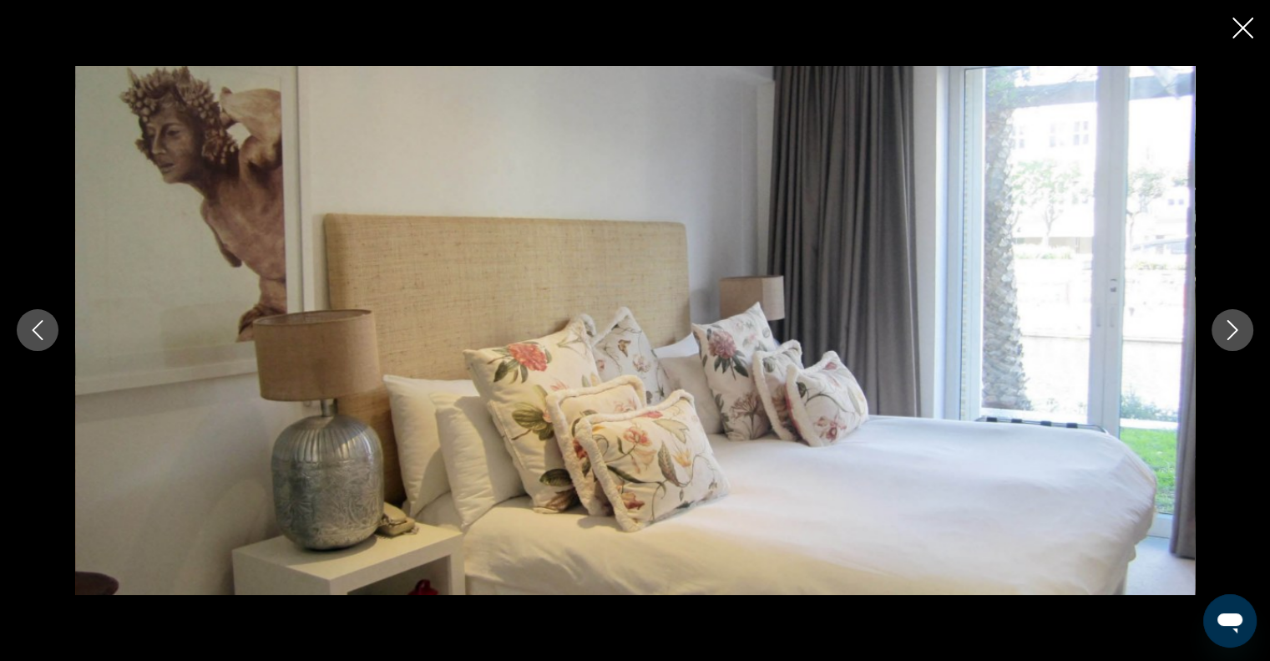
click at [1229, 330] on icon "Next image" at bounding box center [1233, 330] width 20 height 20
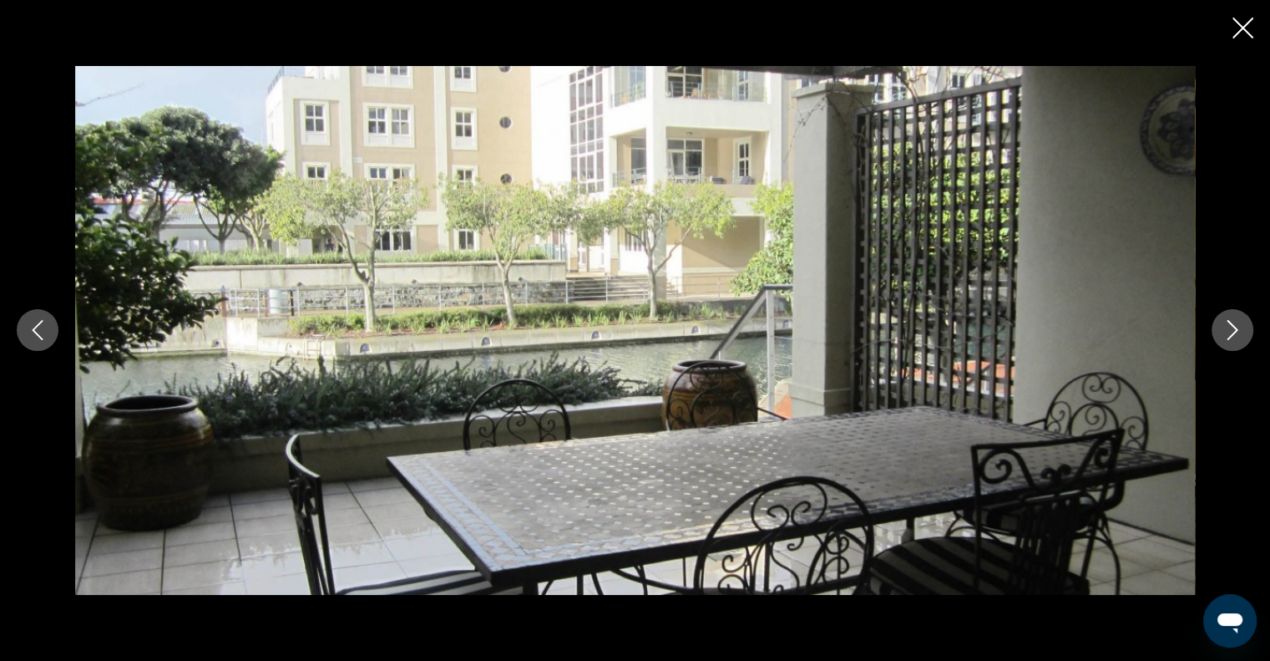
click at [1229, 330] on icon "Next image" at bounding box center [1233, 330] width 20 height 20
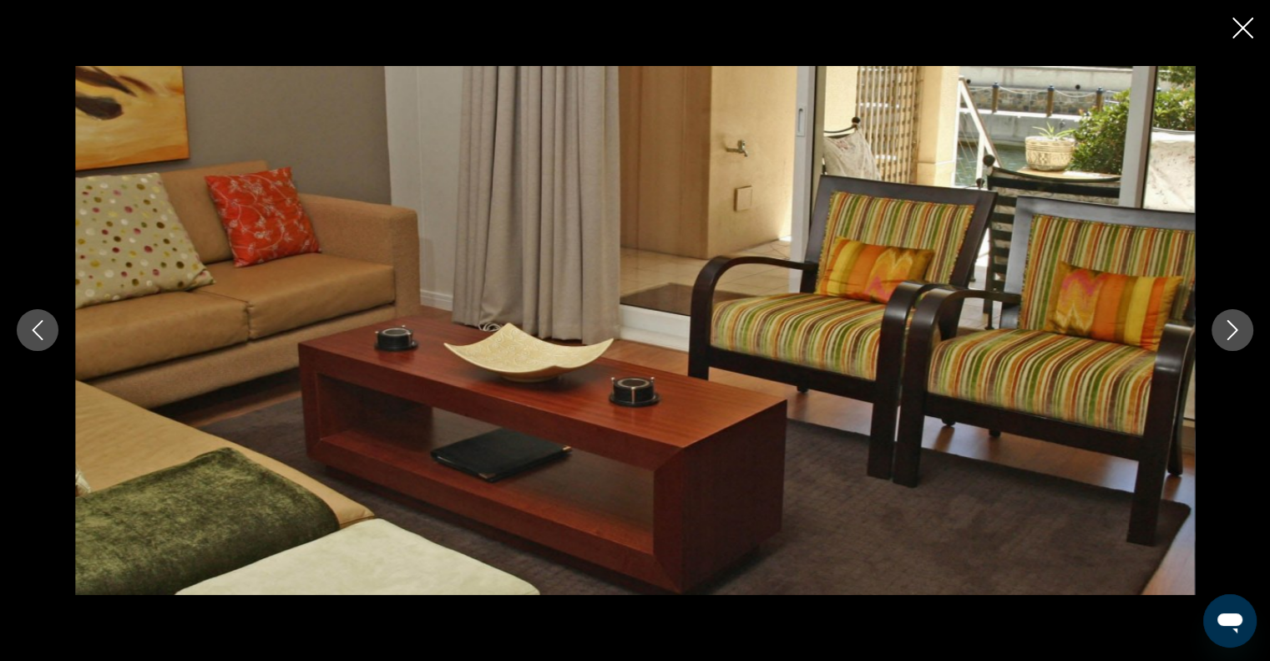
click at [1227, 327] on icon "Next image" at bounding box center [1233, 330] width 20 height 20
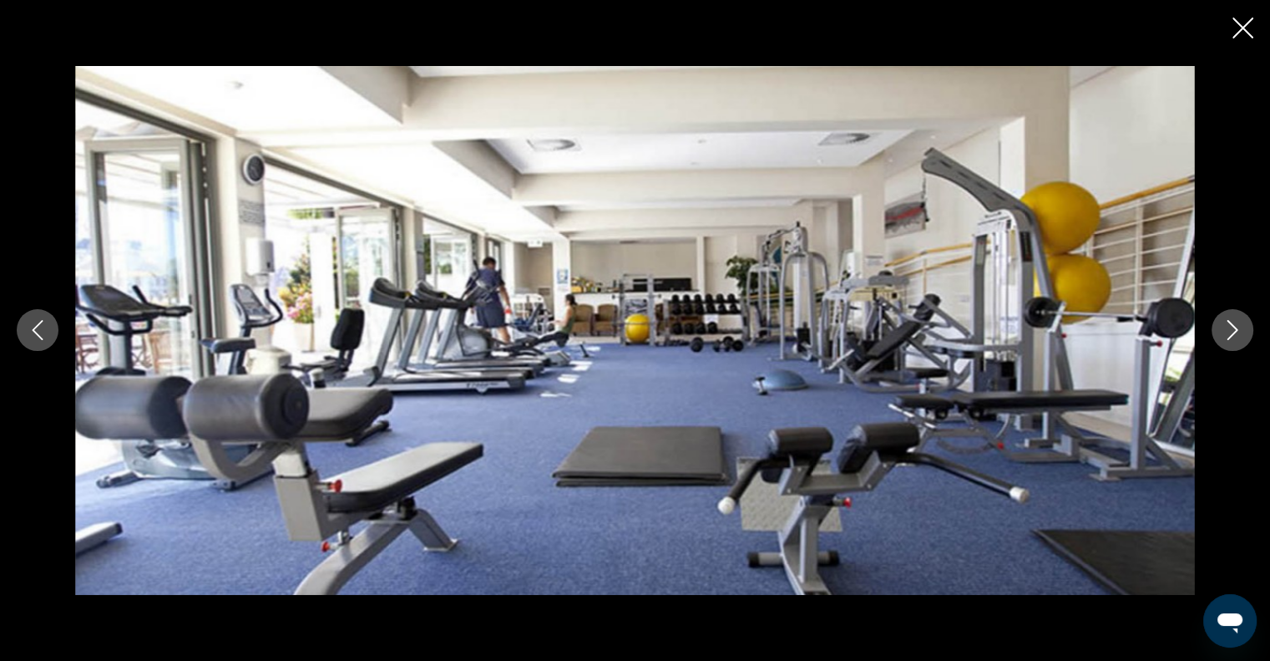
click at [1243, 28] on icon "Close slideshow" at bounding box center [1243, 28] width 21 height 21
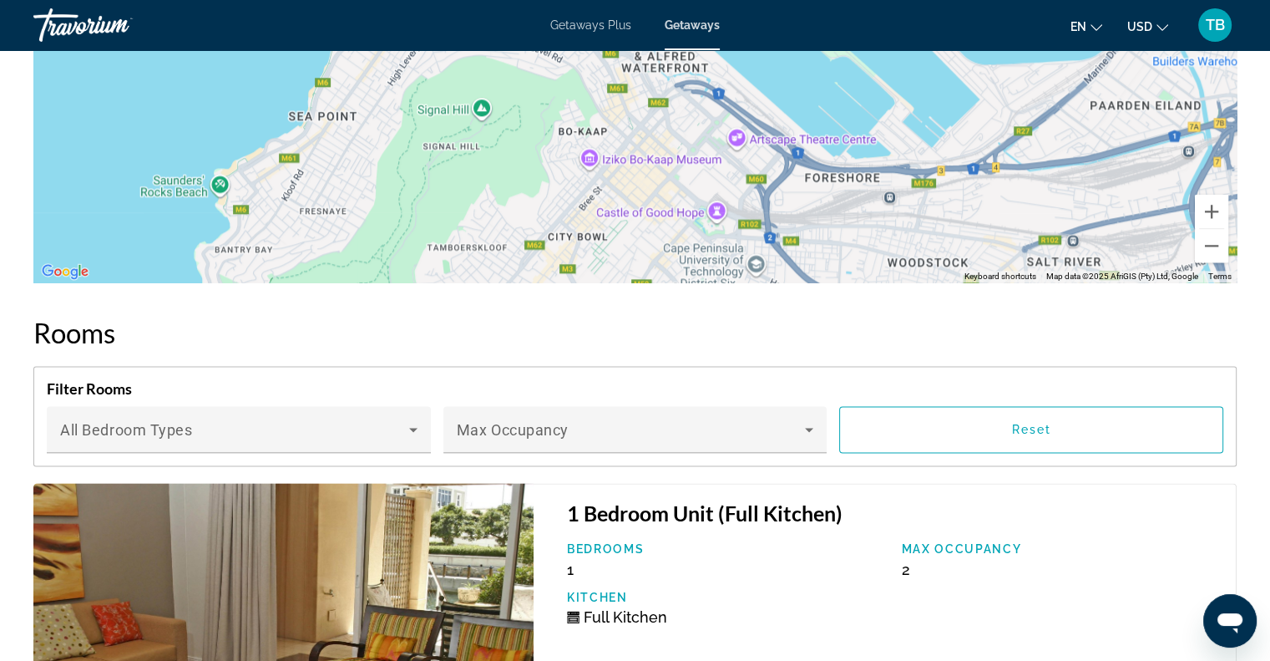
scroll to position [1687, 0]
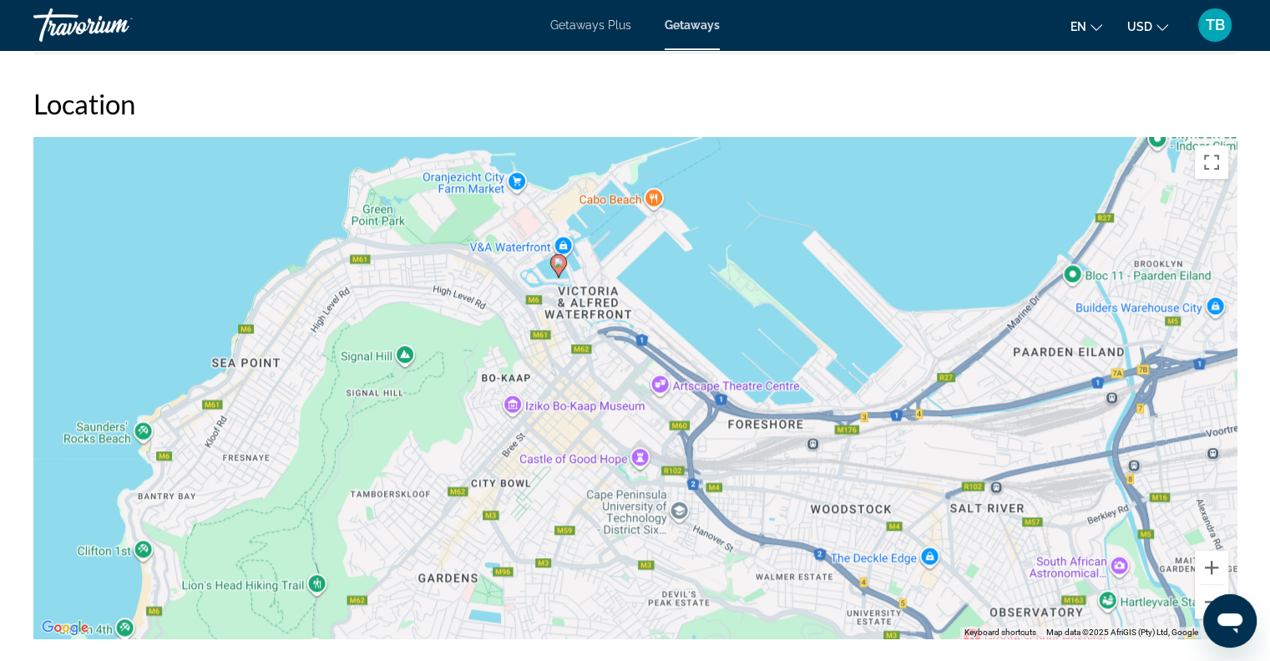
drag, startPoint x: 471, startPoint y: 463, endPoint x: 394, endPoint y: 356, distance: 132.3
click at [394, 356] on div "To activate drag with keyboard, press Alt + Enter. Once in keyboard drag state,…" at bounding box center [634, 387] width 1203 height 501
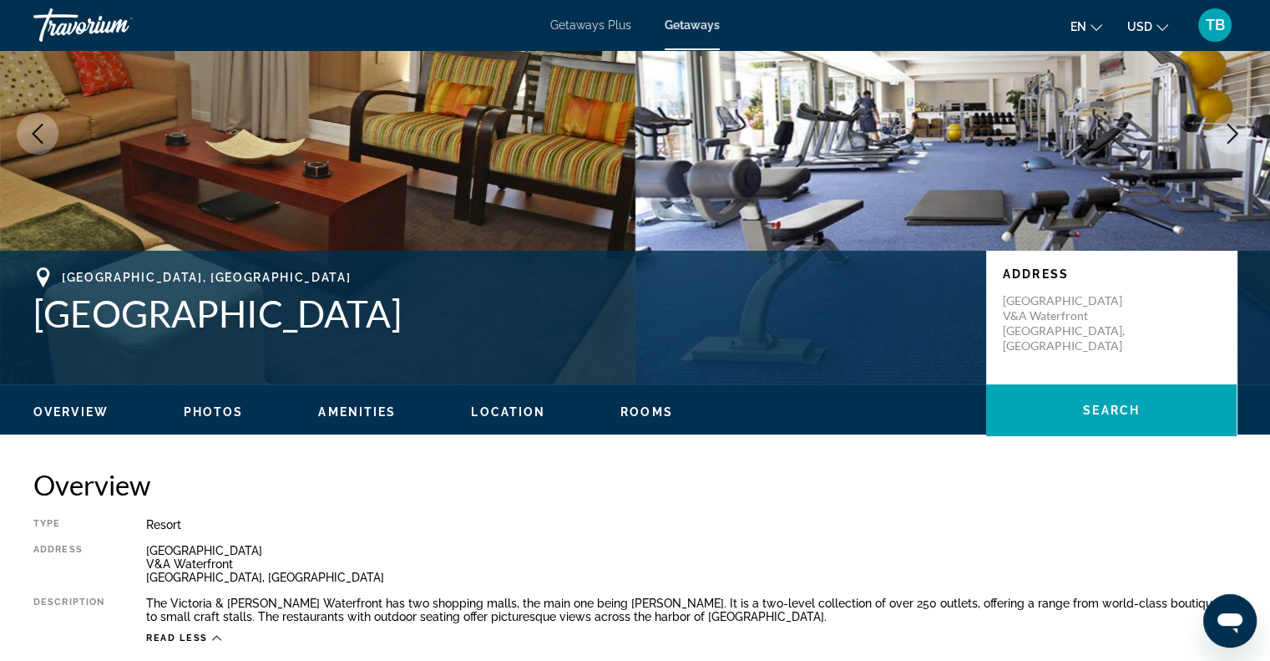
scroll to position [0, 0]
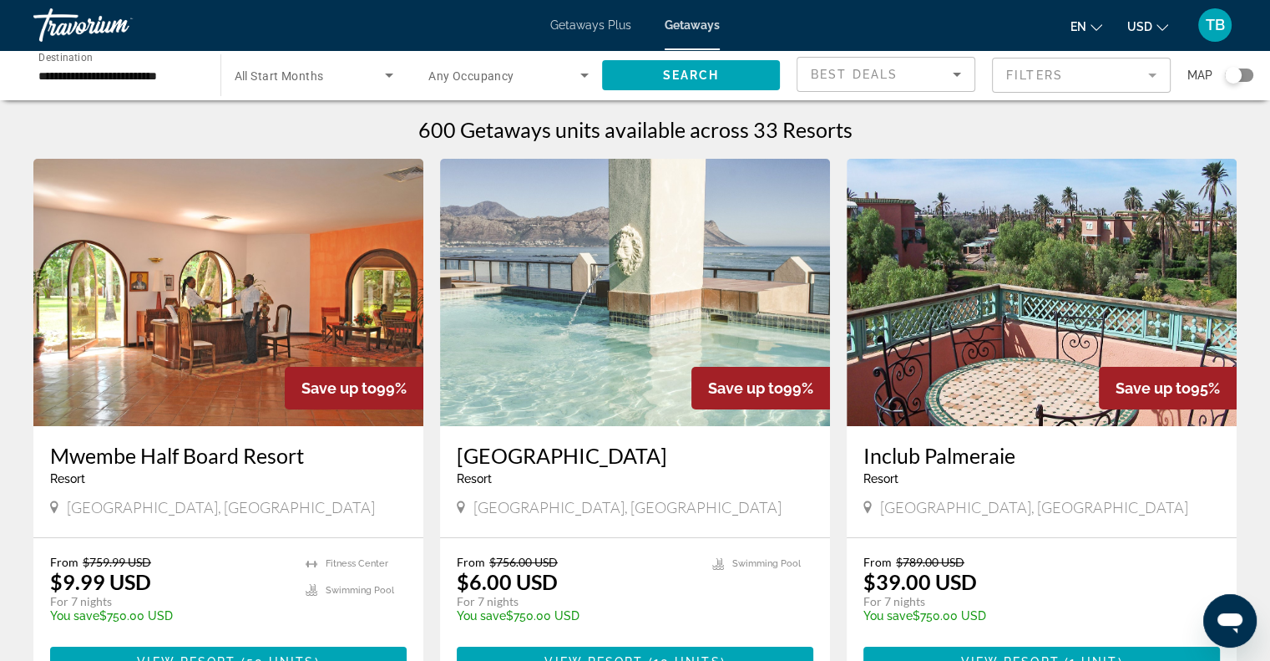
click at [598, 22] on span "Getaways Plus" at bounding box center [590, 24] width 81 height 13
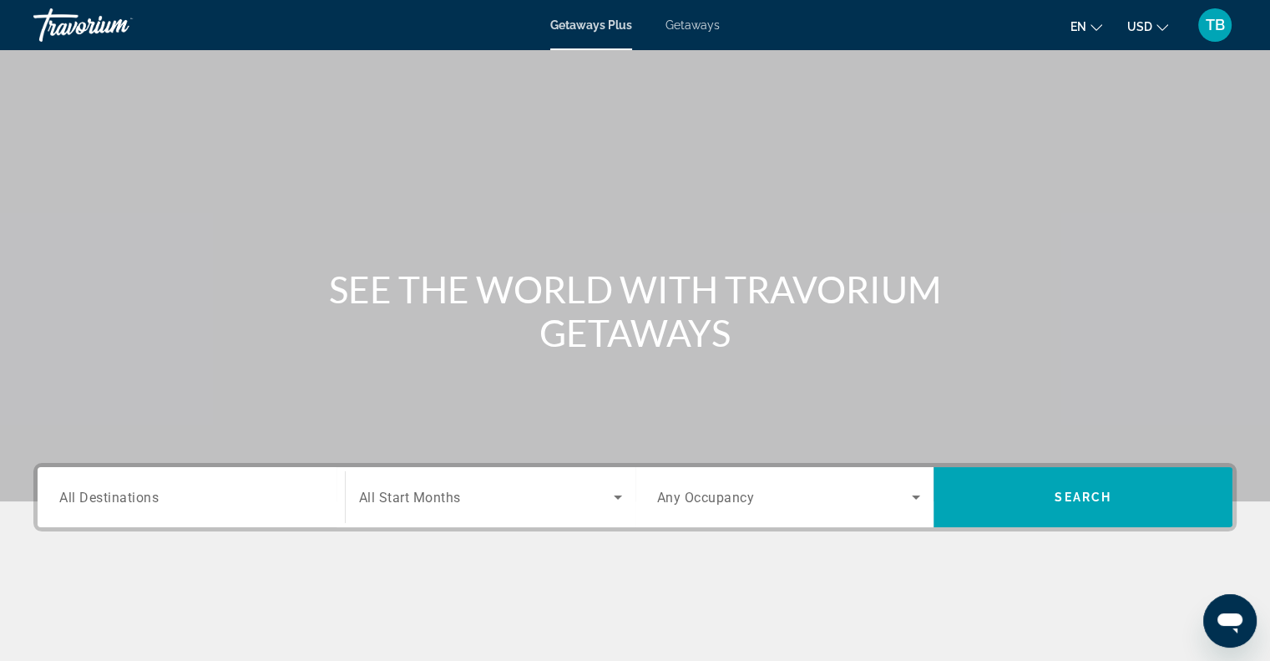
drag, startPoint x: 695, startPoint y: 23, endPoint x: 677, endPoint y: 25, distance: 17.6
click at [677, 25] on span "Getaways" at bounding box center [693, 24] width 54 height 13
click at [147, 508] on div "Search widget" at bounding box center [191, 498] width 264 height 48
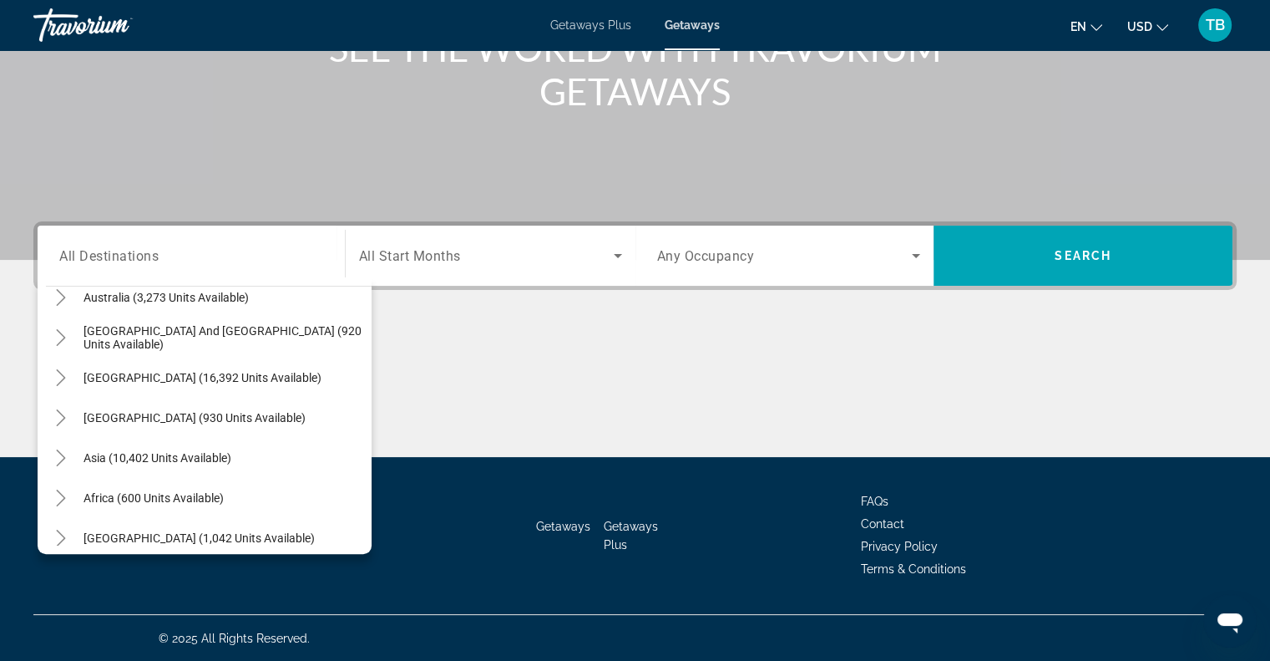
scroll to position [271, 0]
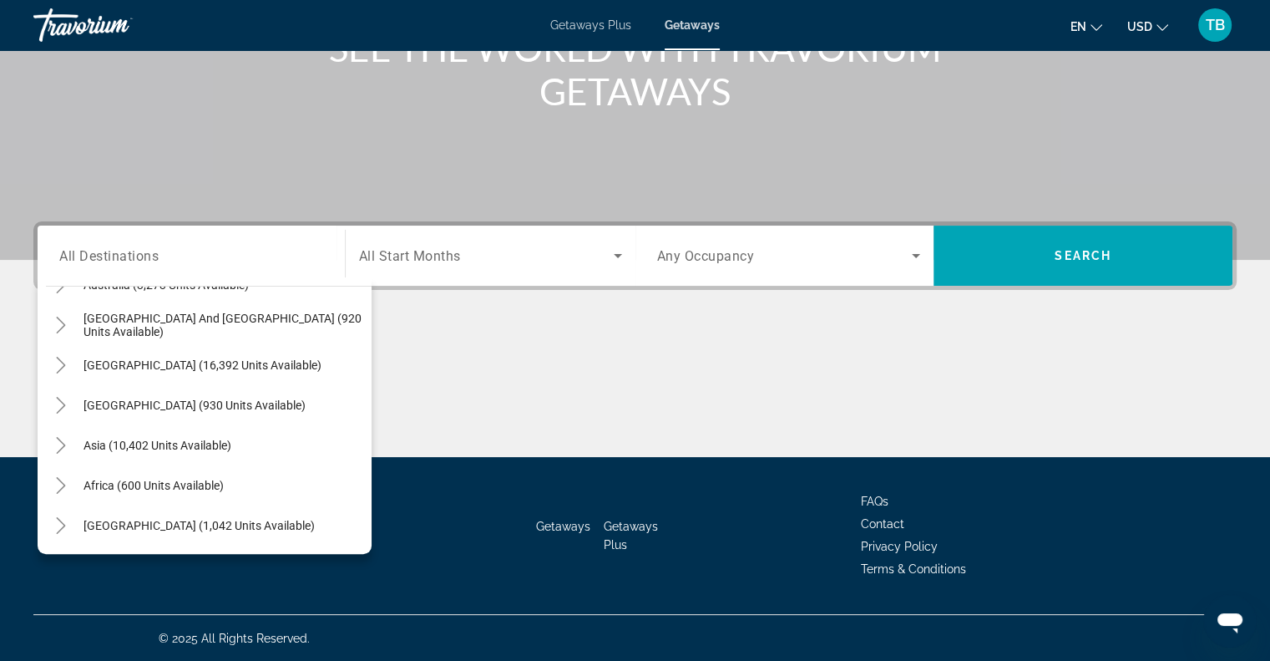
drag, startPoint x: 366, startPoint y: 467, endPoint x: 261, endPoint y: 497, distance: 109.4
click at [261, 497] on span "Search widget" at bounding box center [223, 485] width 296 height 40
type input "**********"
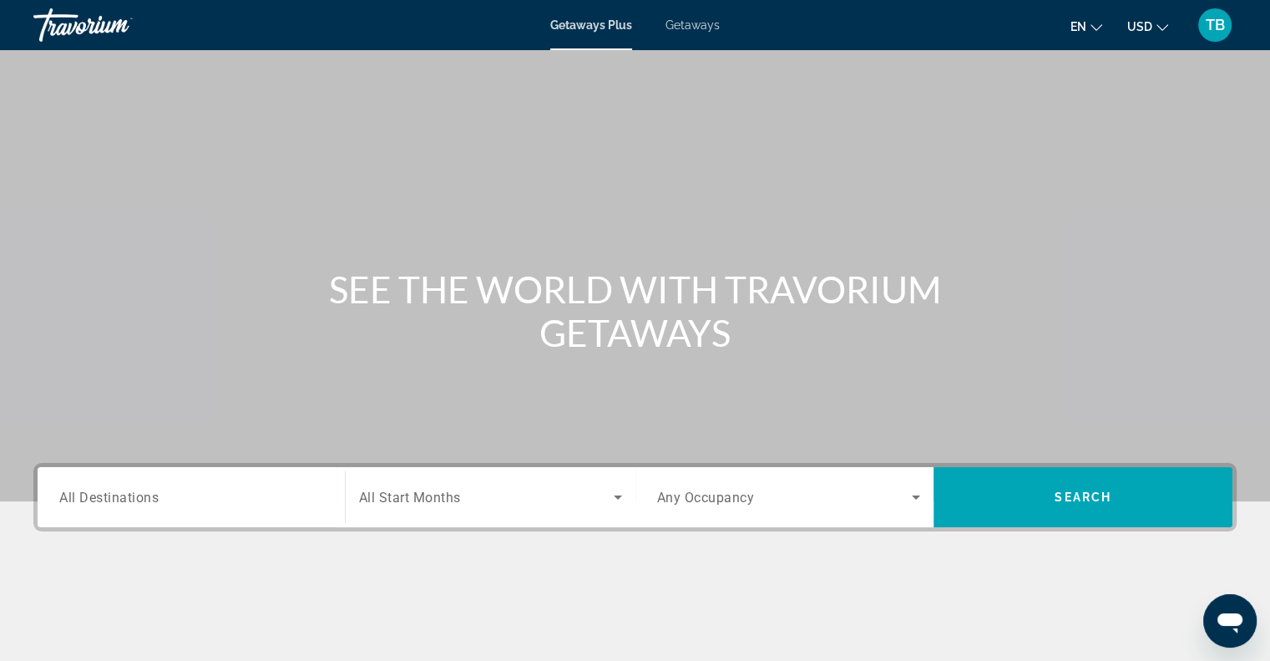
click at [138, 505] on input "Destination All Destinations" at bounding box center [191, 498] width 264 height 20
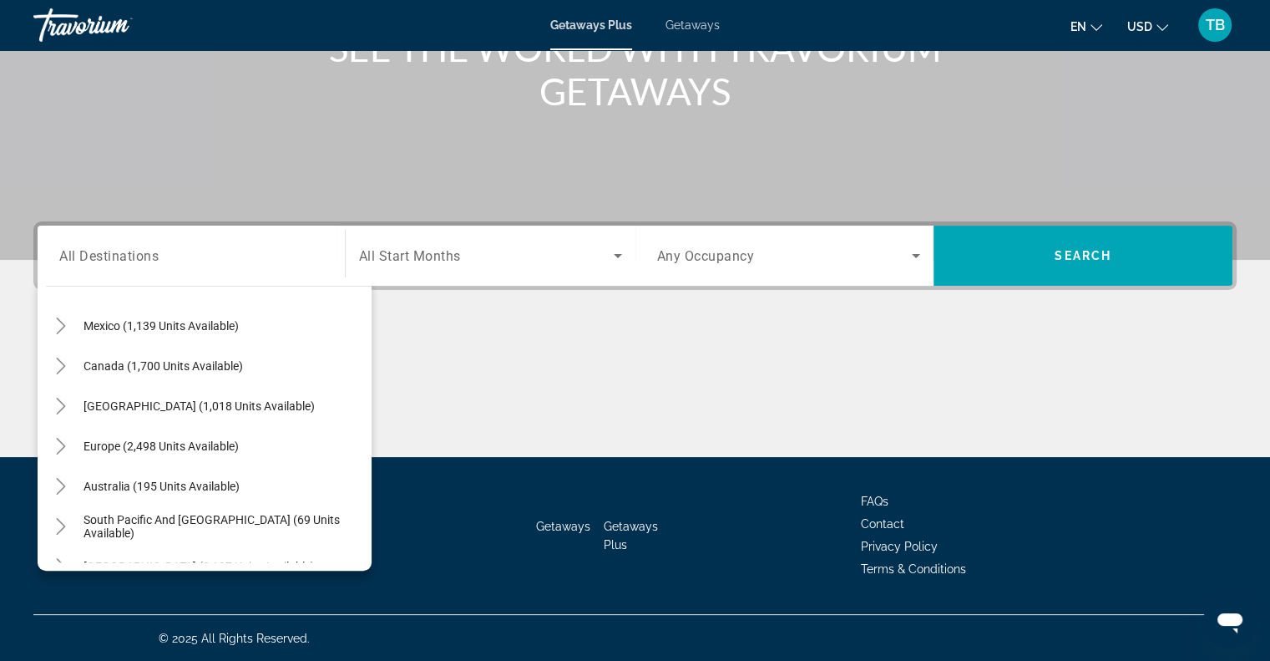
scroll to position [271, 0]
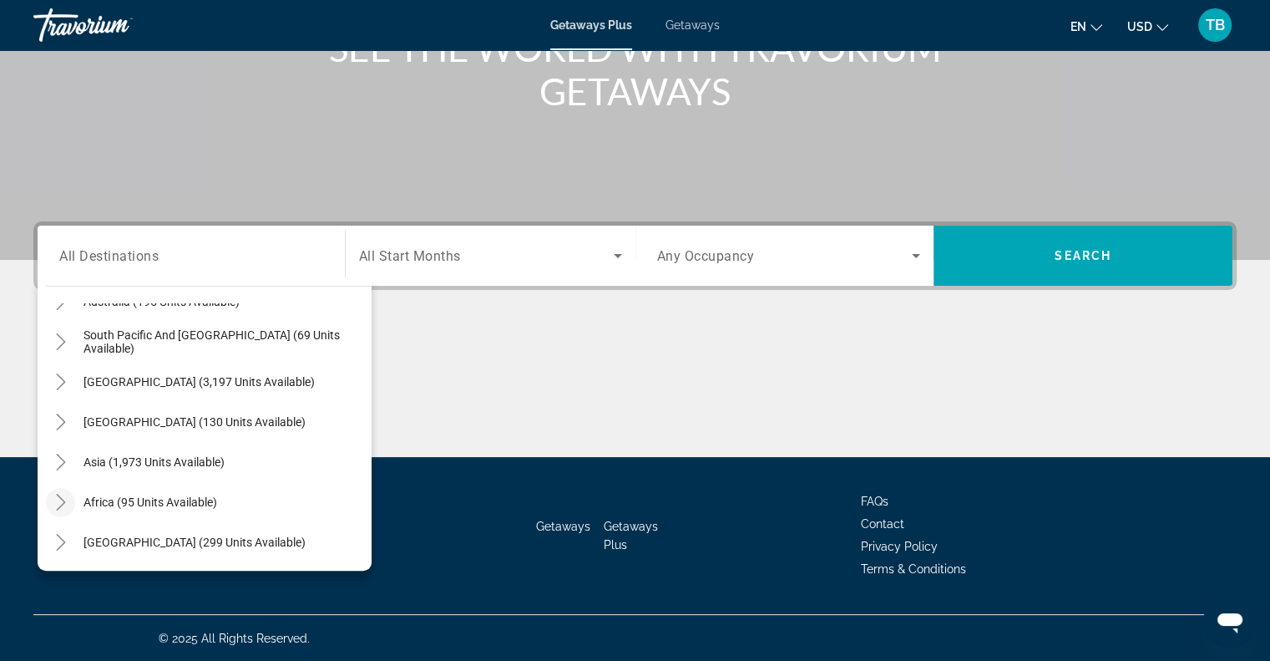
click at [64, 501] on icon "Toggle Africa (95 units available)" at bounding box center [61, 502] width 17 height 17
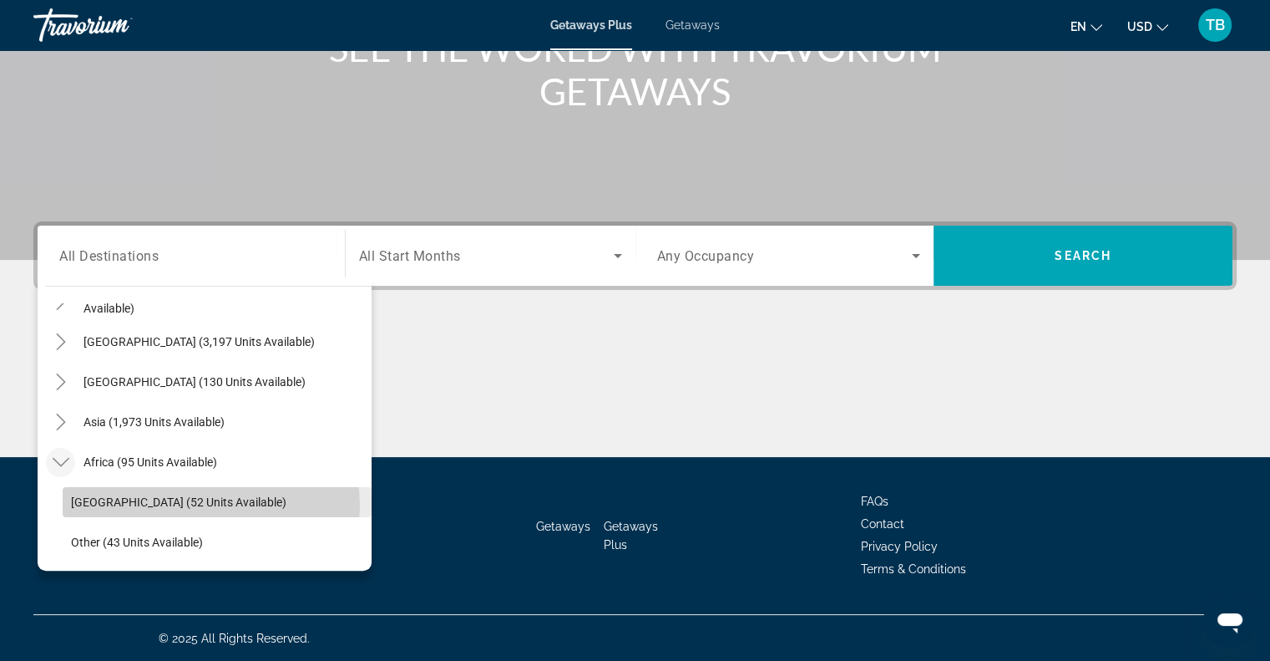
click at [206, 505] on span "[GEOGRAPHIC_DATA] (52 units available)" at bounding box center [178, 501] width 215 height 13
type input "**********"
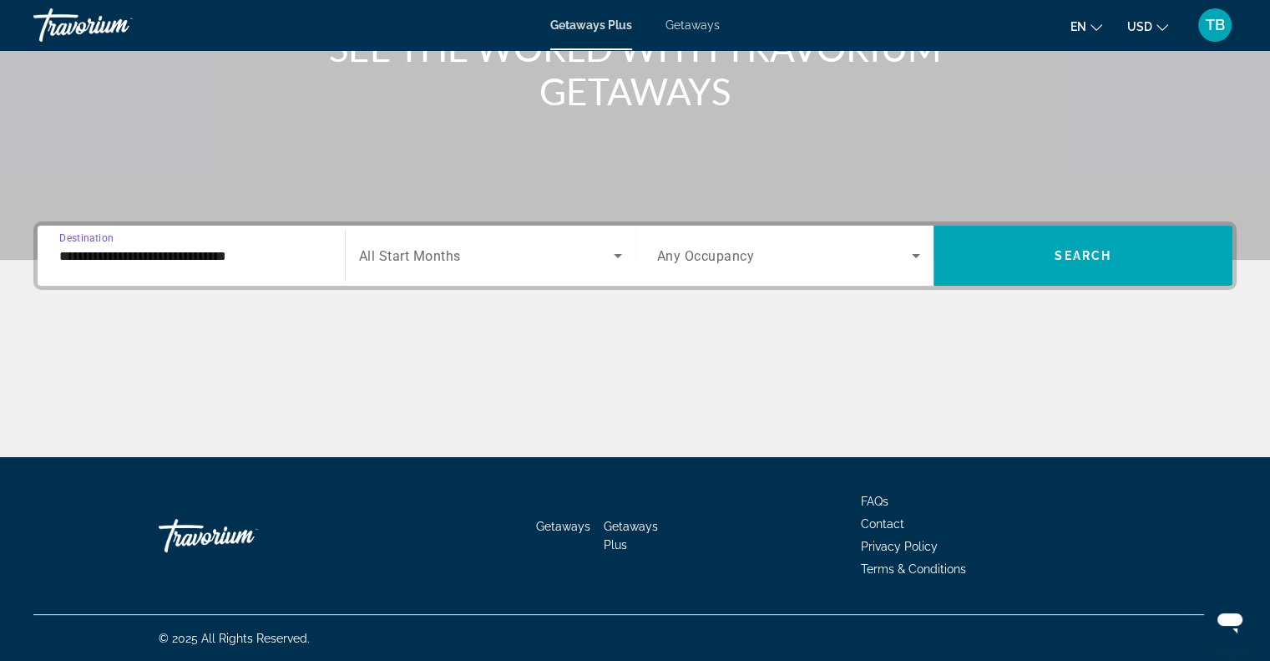
click at [131, 256] on input "**********" at bounding box center [191, 256] width 264 height 20
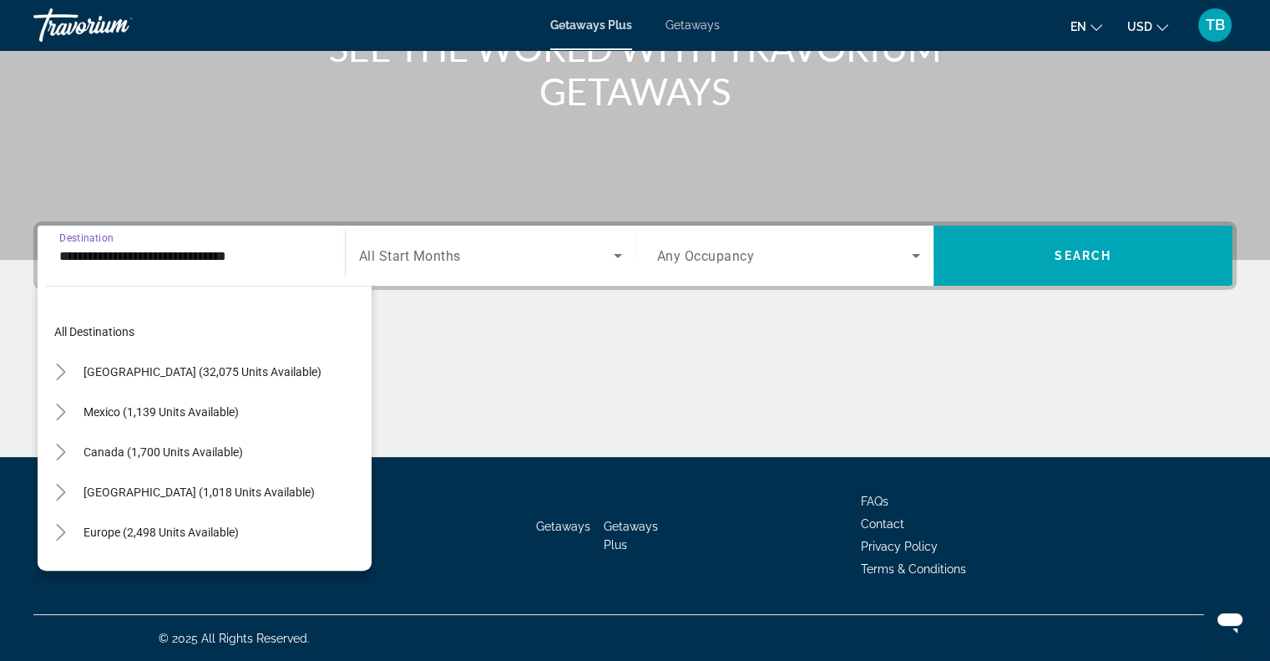
scroll to position [351, 0]
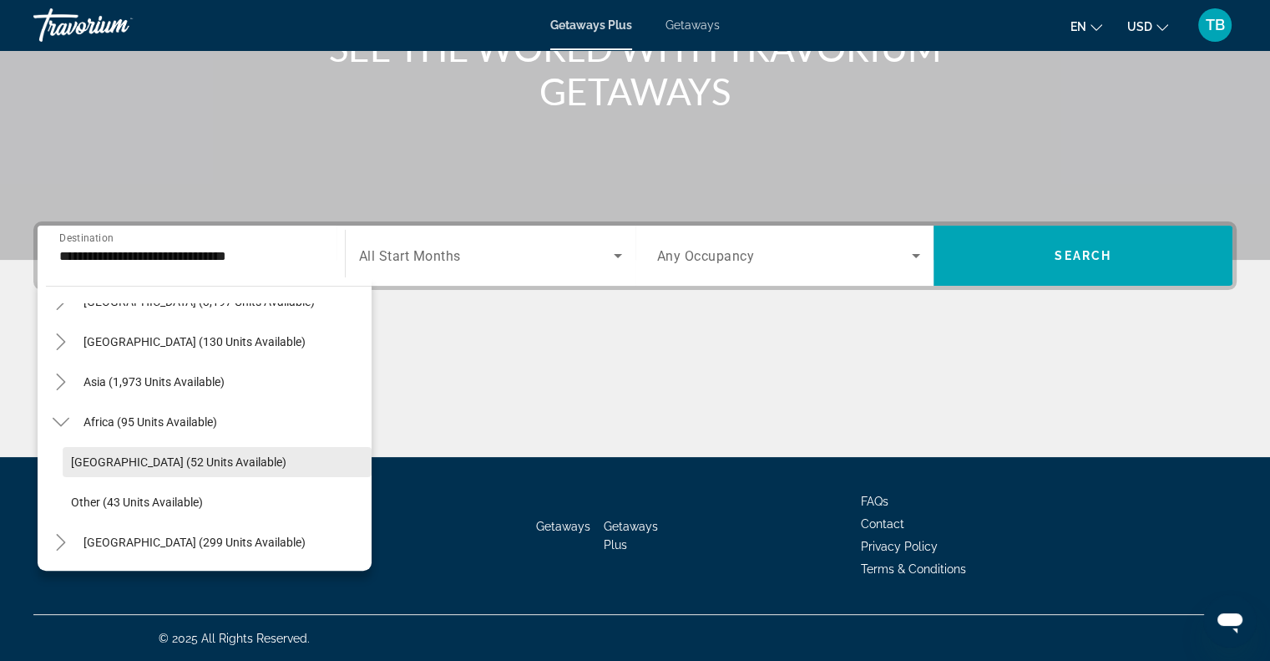
click at [170, 458] on span "[GEOGRAPHIC_DATA] (52 units available)" at bounding box center [178, 461] width 215 height 13
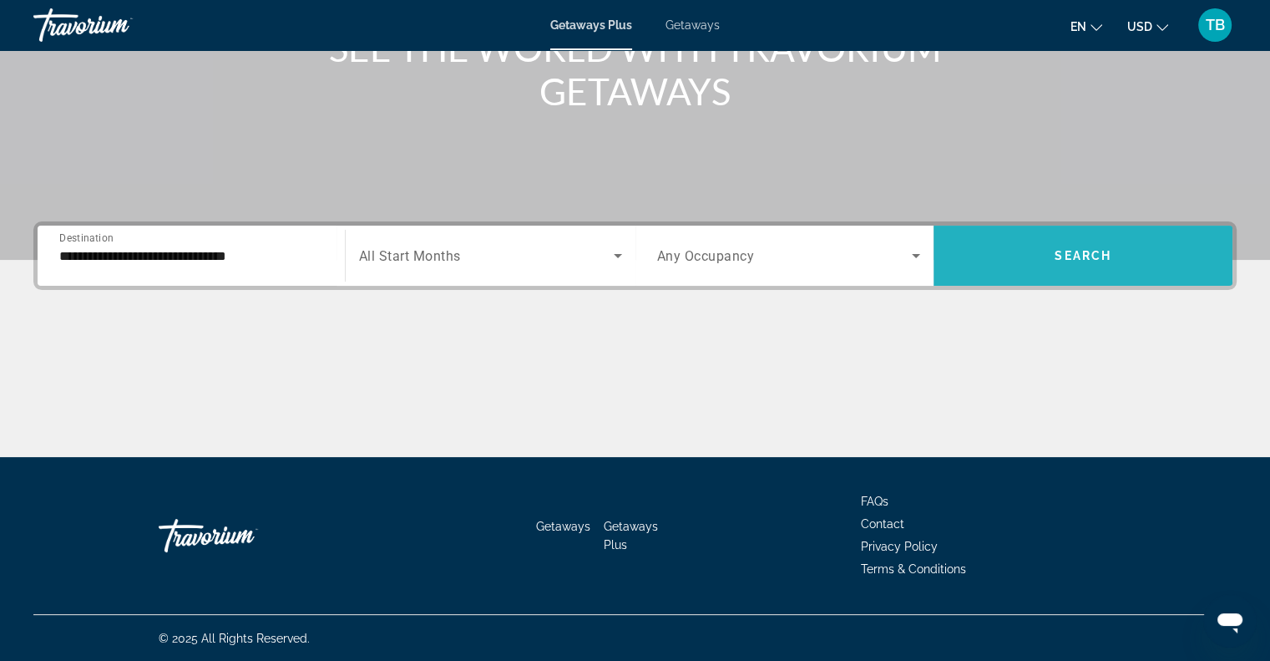
drag, startPoint x: 1075, startPoint y: 265, endPoint x: 1076, endPoint y: 248, distance: 16.7
click at [1076, 249] on span "Search" at bounding box center [1083, 255] width 57 height 13
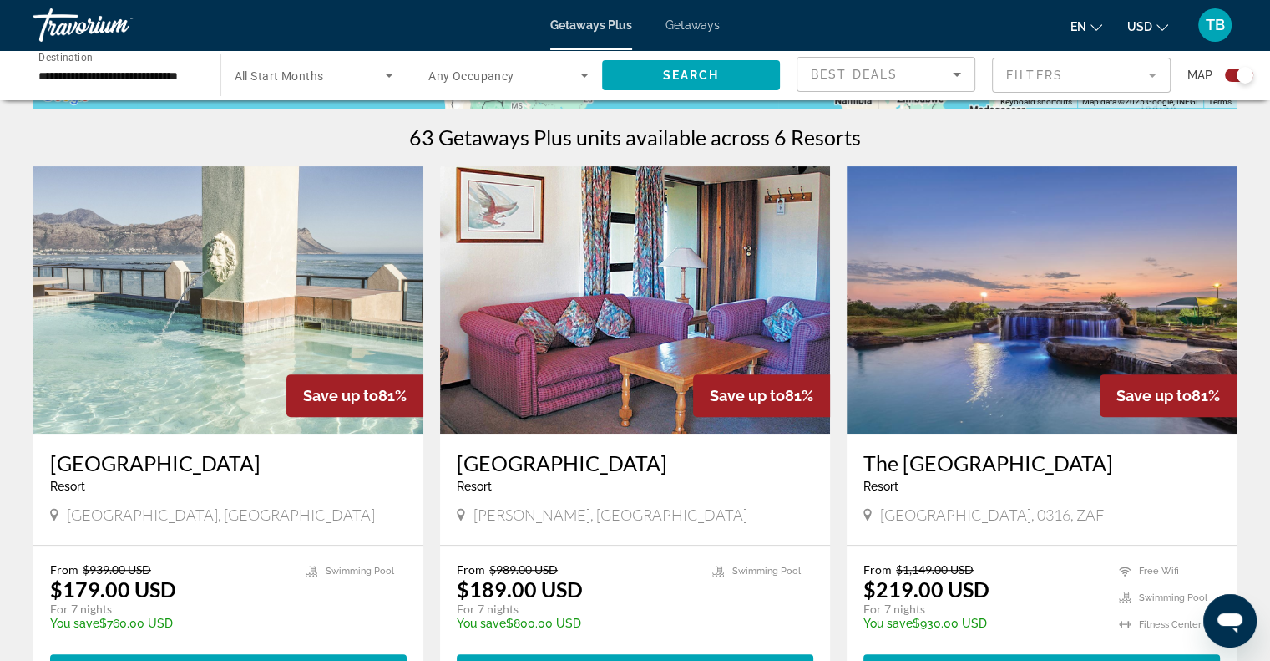
scroll to position [533, 0]
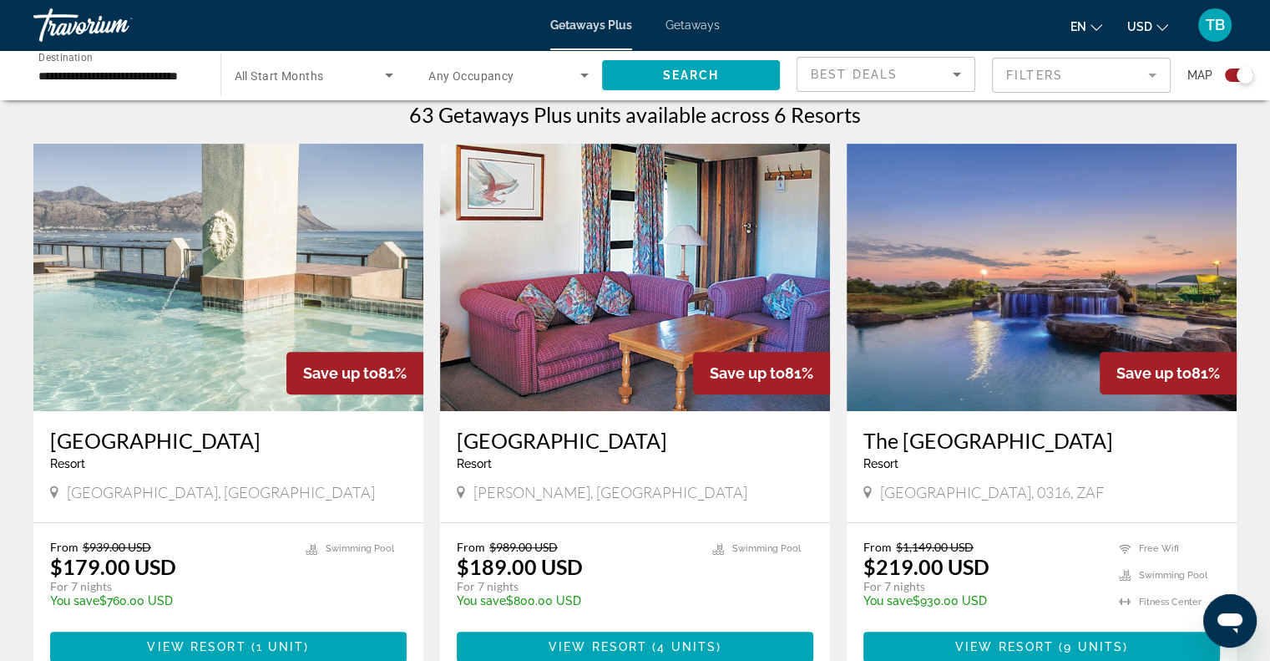
click at [261, 327] on img "Main content" at bounding box center [228, 277] width 390 height 267
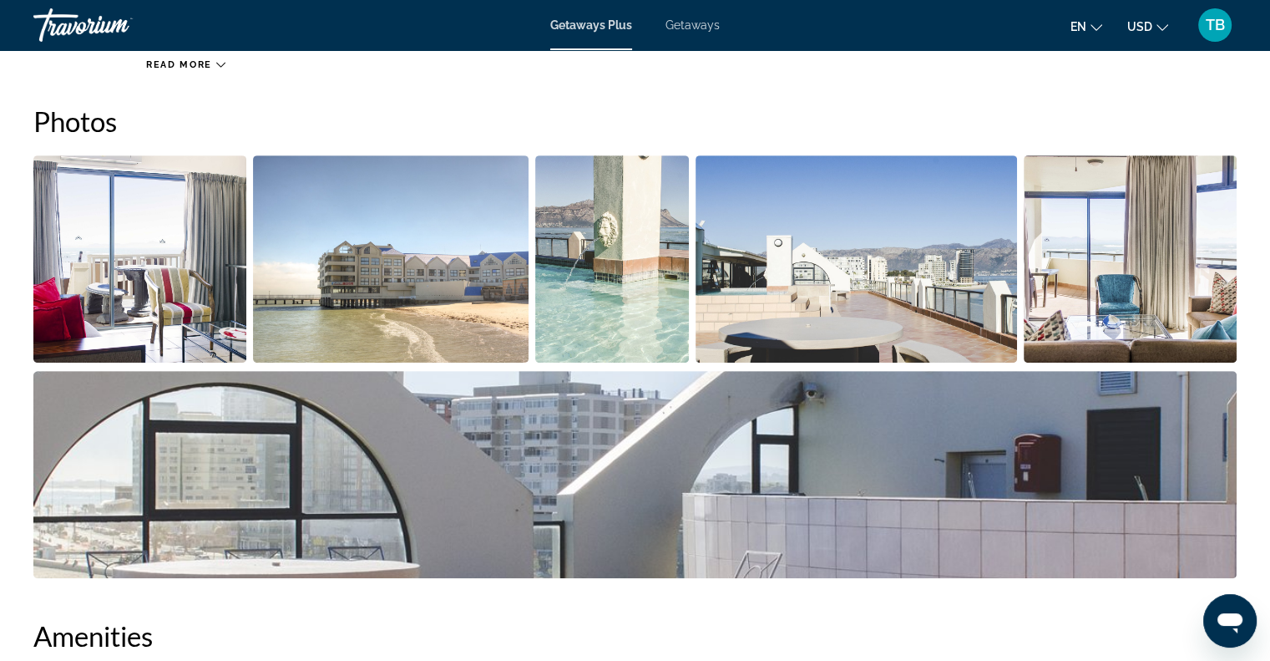
scroll to position [739, 0]
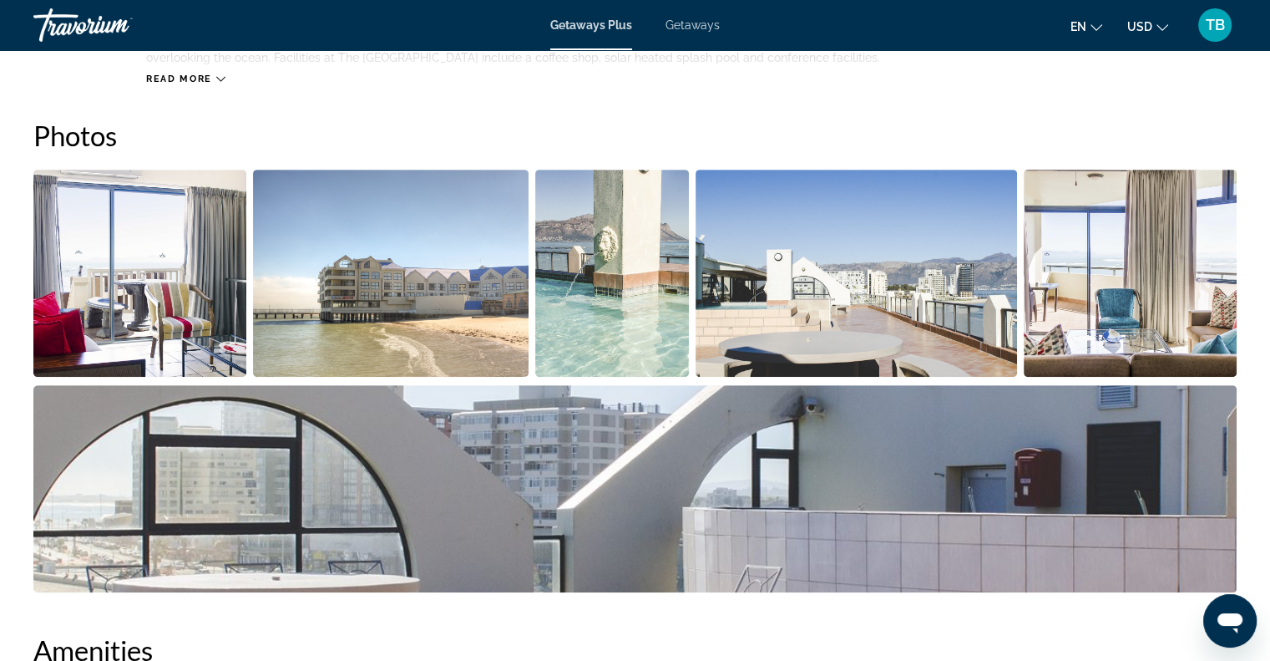
click at [178, 266] on img "Open full-screen image slider" at bounding box center [139, 273] width 213 height 207
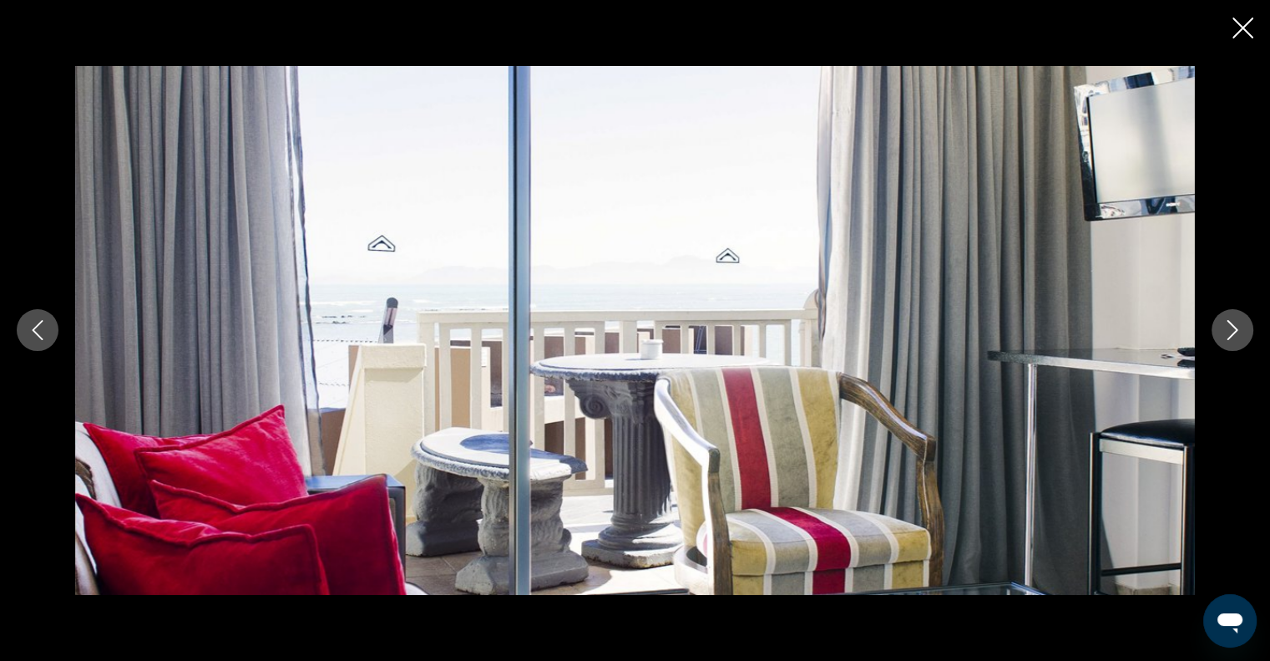
click at [1229, 331] on icon "Next image" at bounding box center [1233, 330] width 20 height 20
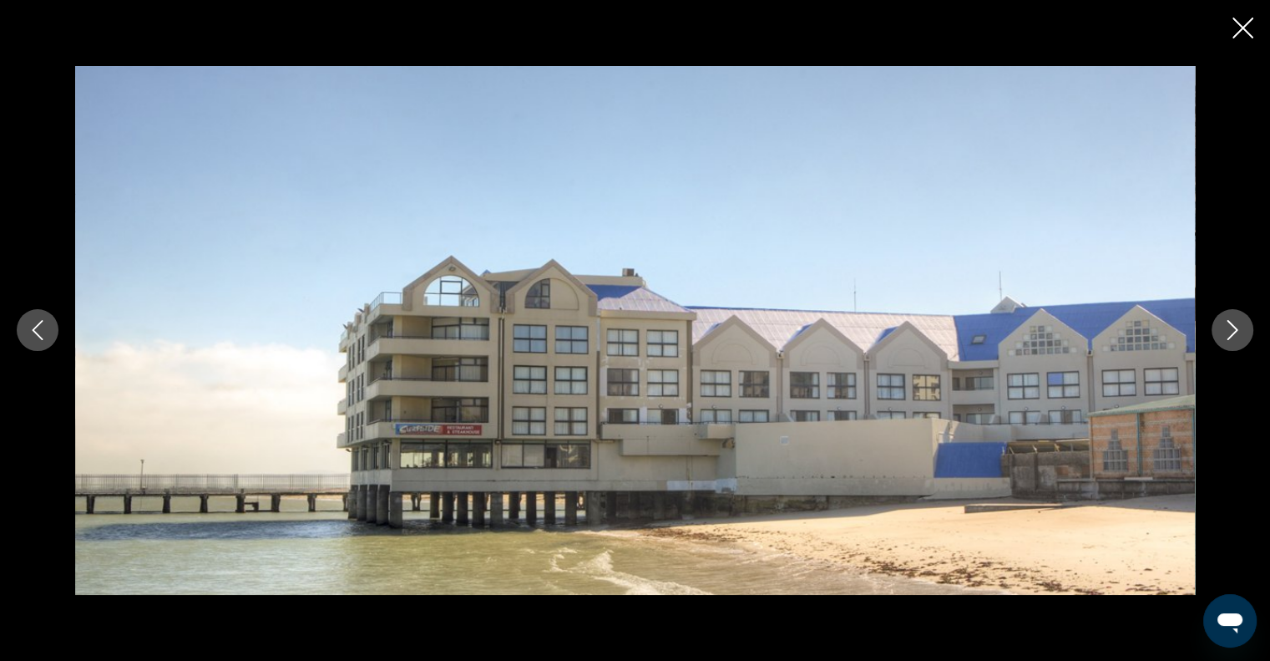
click at [1228, 331] on icon "Next image" at bounding box center [1233, 330] width 20 height 20
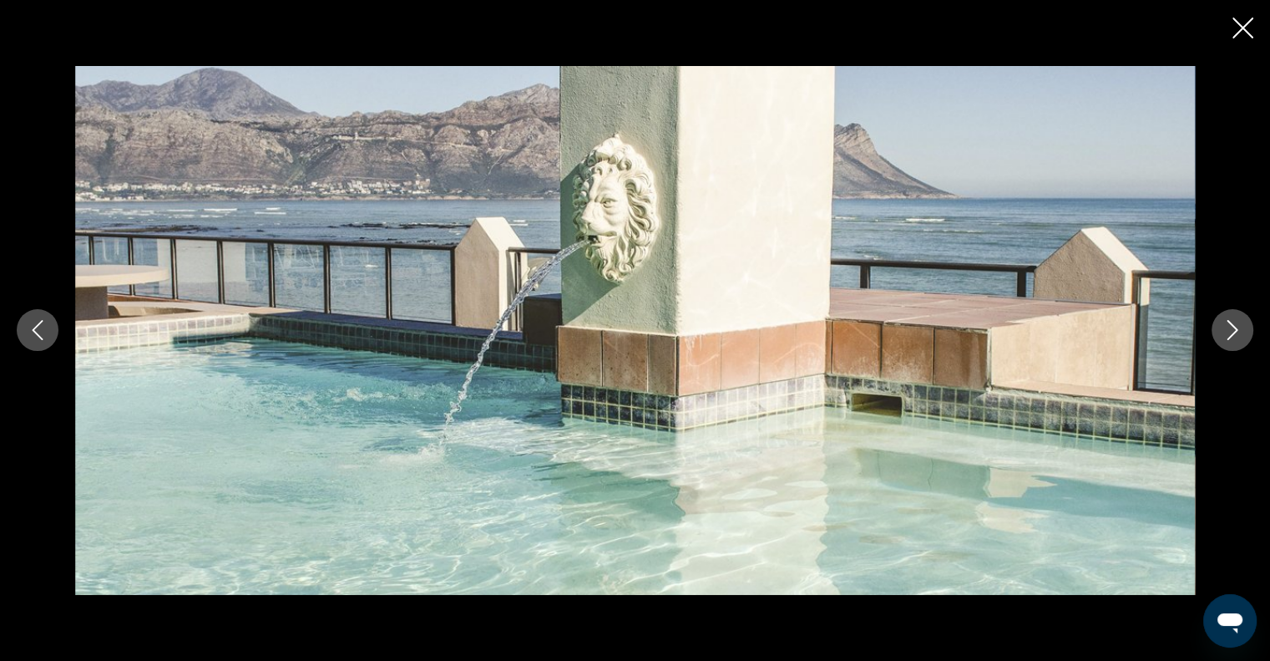
click at [1226, 332] on icon "Next image" at bounding box center [1233, 330] width 20 height 20
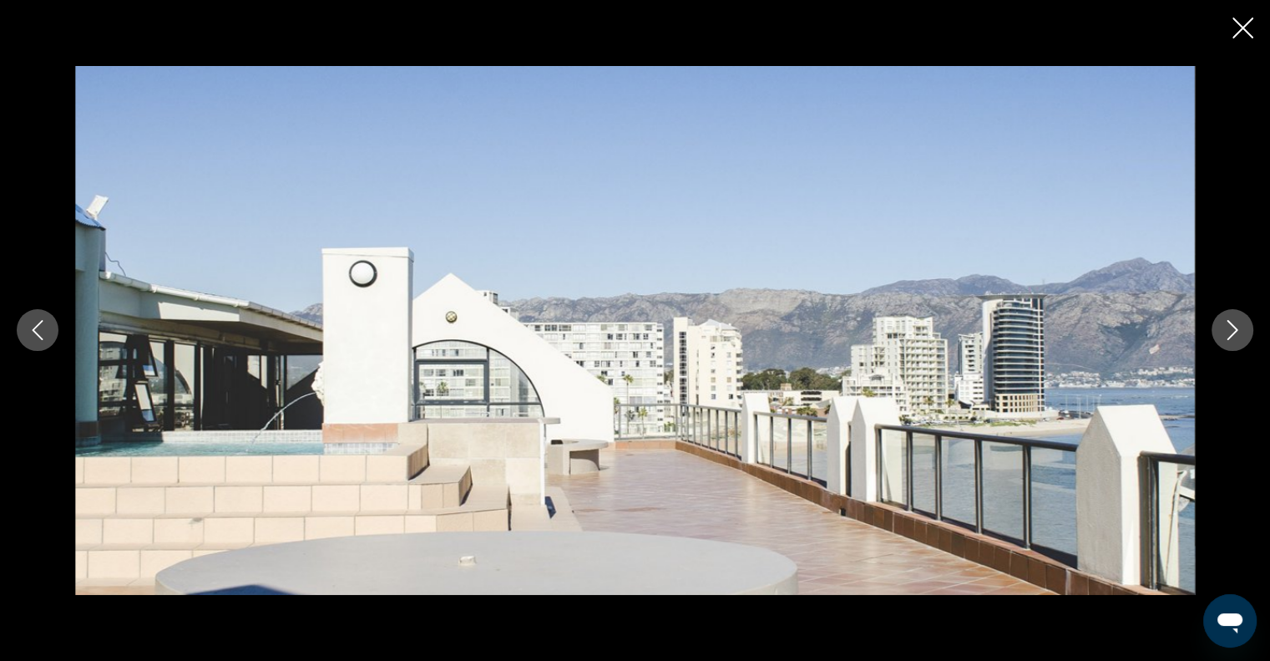
click at [1226, 332] on icon "Next image" at bounding box center [1233, 330] width 20 height 20
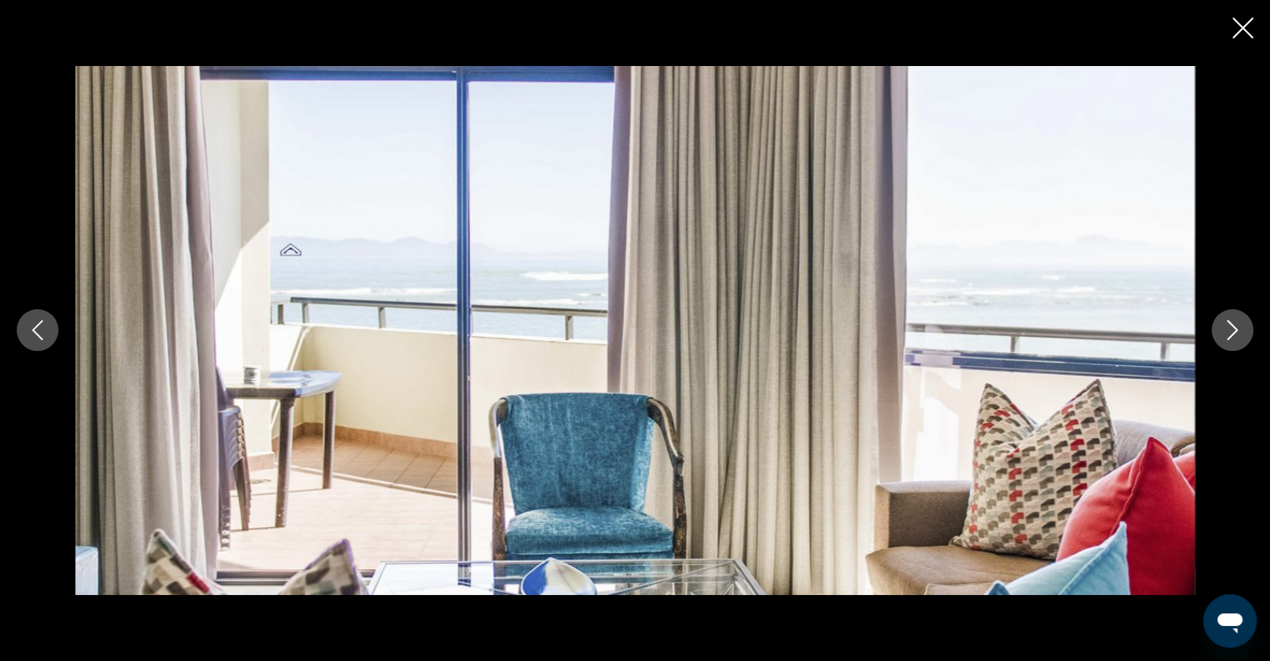
click at [1226, 332] on icon "Next image" at bounding box center [1233, 330] width 20 height 20
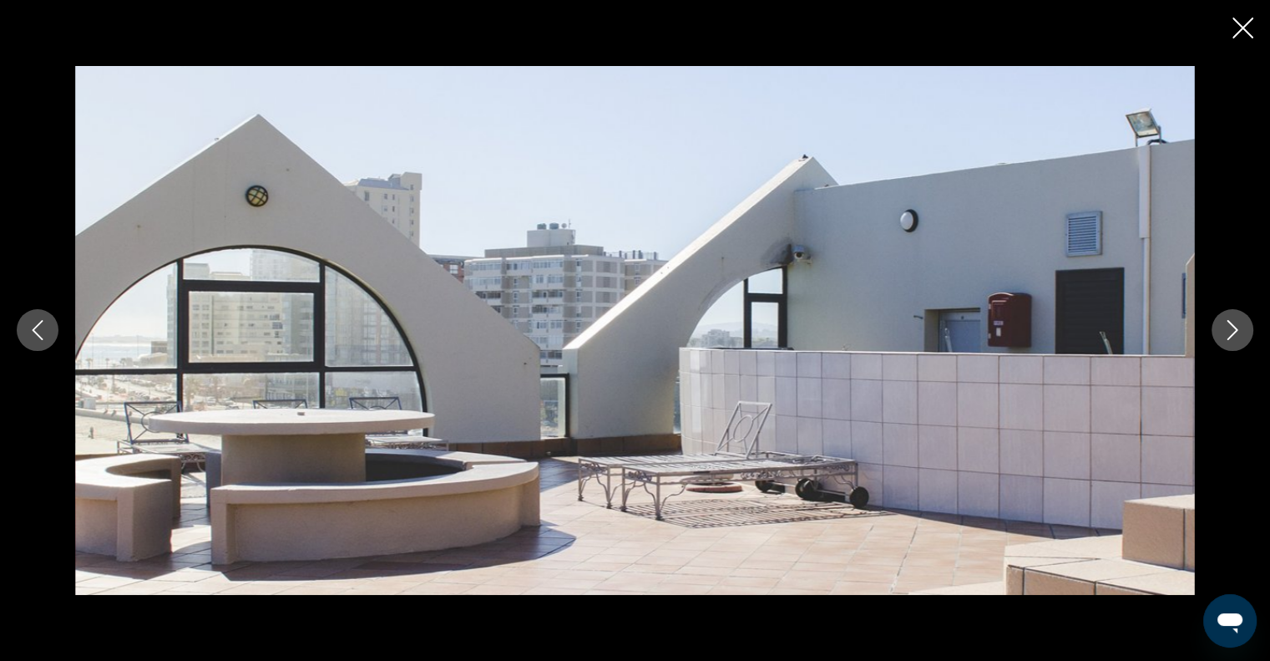
click at [1226, 332] on icon "Next image" at bounding box center [1233, 330] width 20 height 20
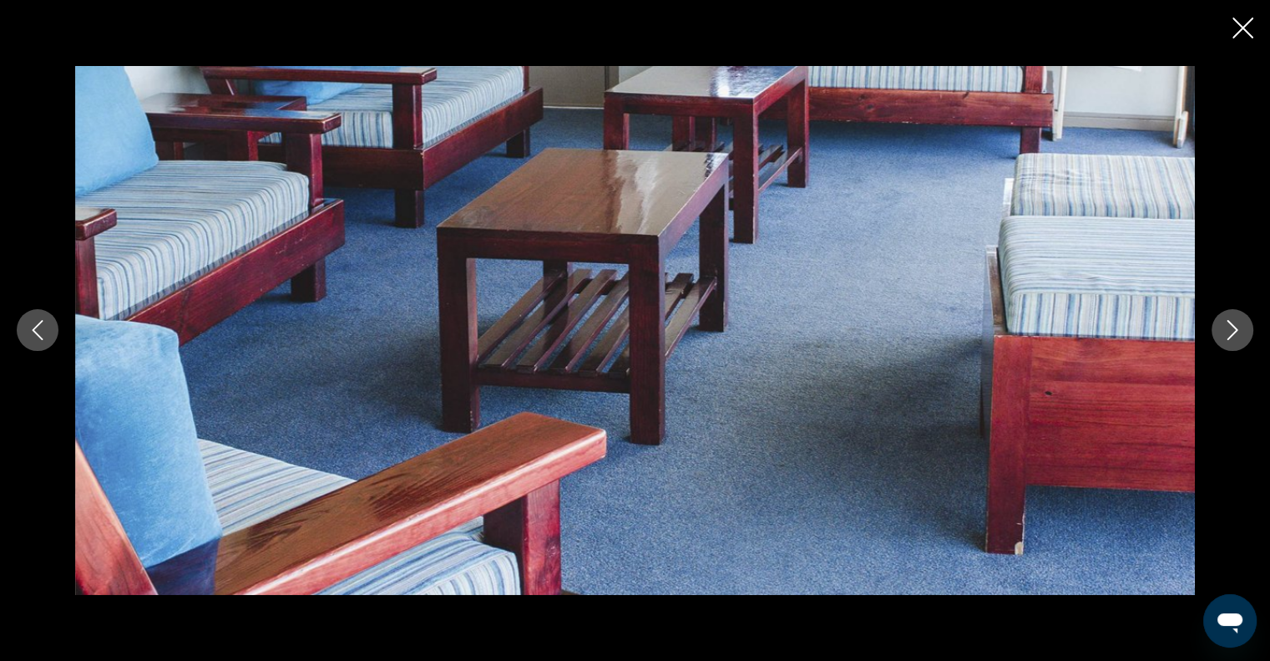
click at [1235, 320] on icon "Next image" at bounding box center [1233, 330] width 20 height 20
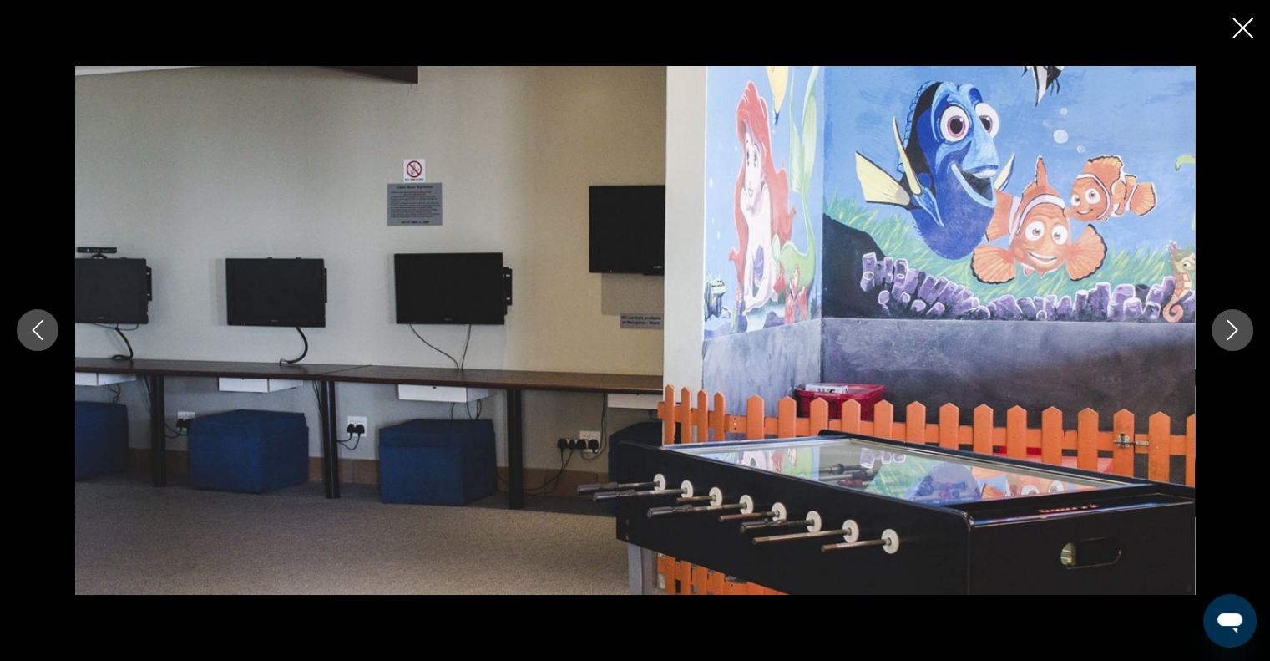
click at [1235, 320] on icon "Next image" at bounding box center [1233, 330] width 20 height 20
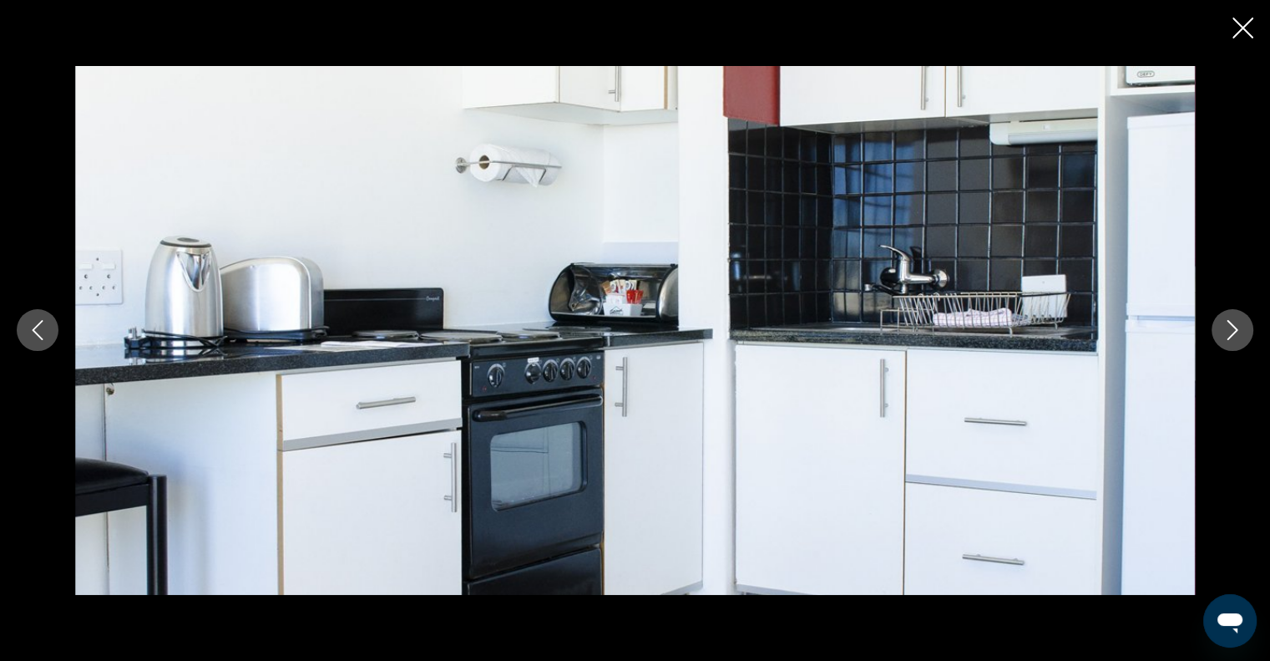
click at [1235, 320] on icon "Next image" at bounding box center [1233, 330] width 20 height 20
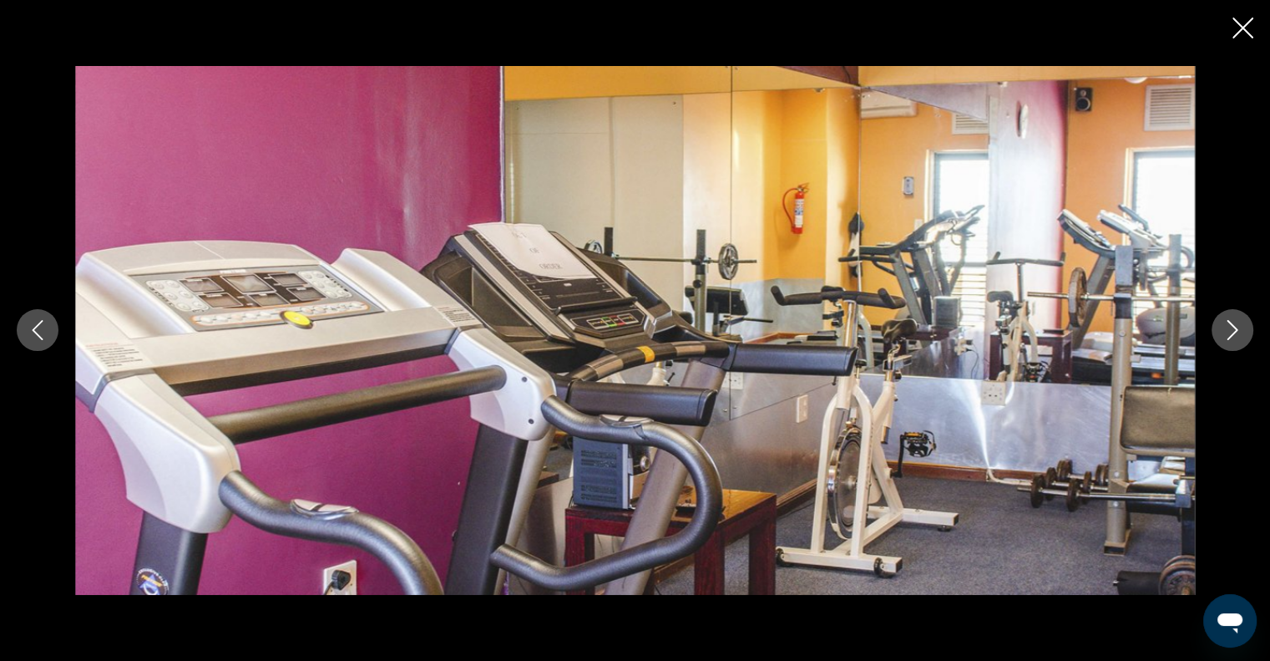
click at [1235, 320] on icon "Next image" at bounding box center [1233, 330] width 20 height 20
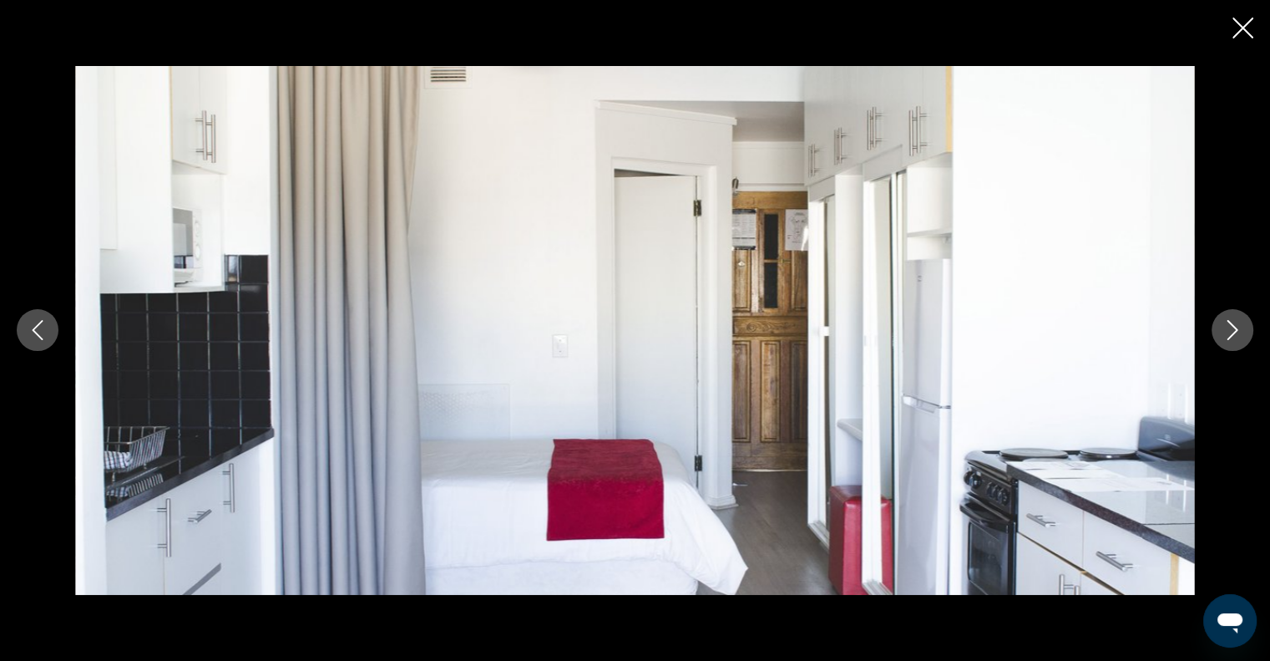
click at [1252, 43] on div "prev next" at bounding box center [635, 330] width 1270 height 661
click at [1244, 24] on icon "Close slideshow" at bounding box center [1243, 28] width 21 height 21
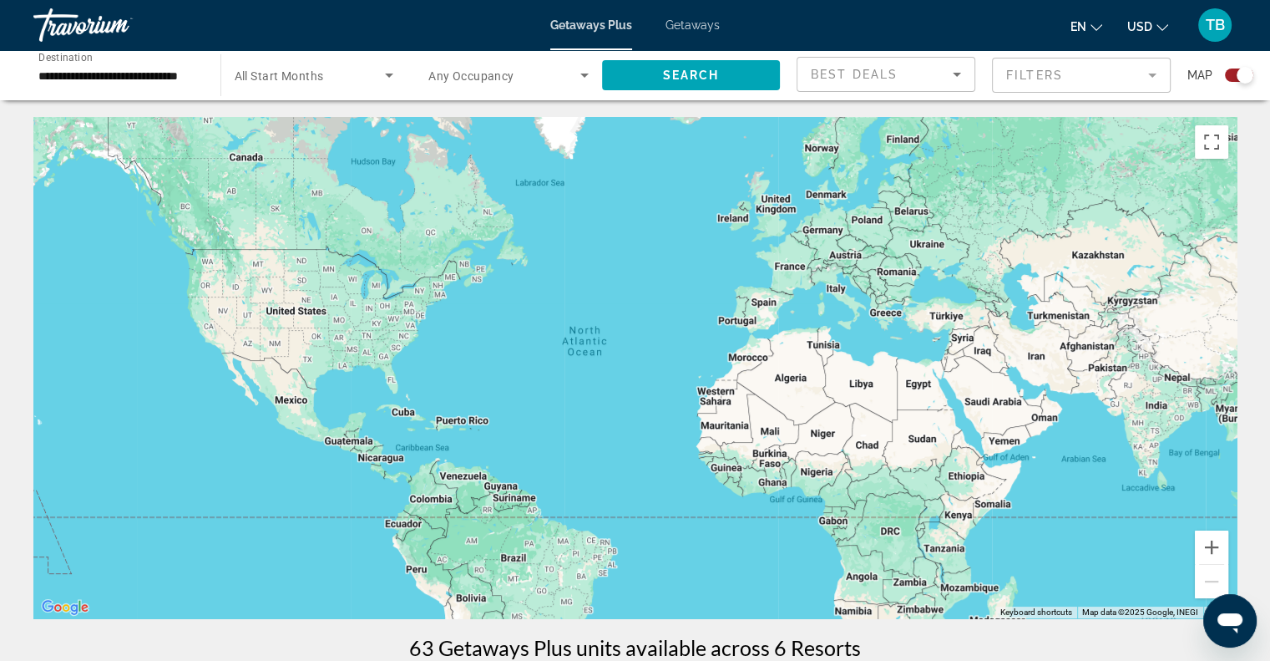
drag, startPoint x: 1274, startPoint y: 206, endPoint x: 818, endPoint y: 176, distance: 457.8
click at [818, 176] on div "Main content" at bounding box center [634, 367] width 1203 height 501
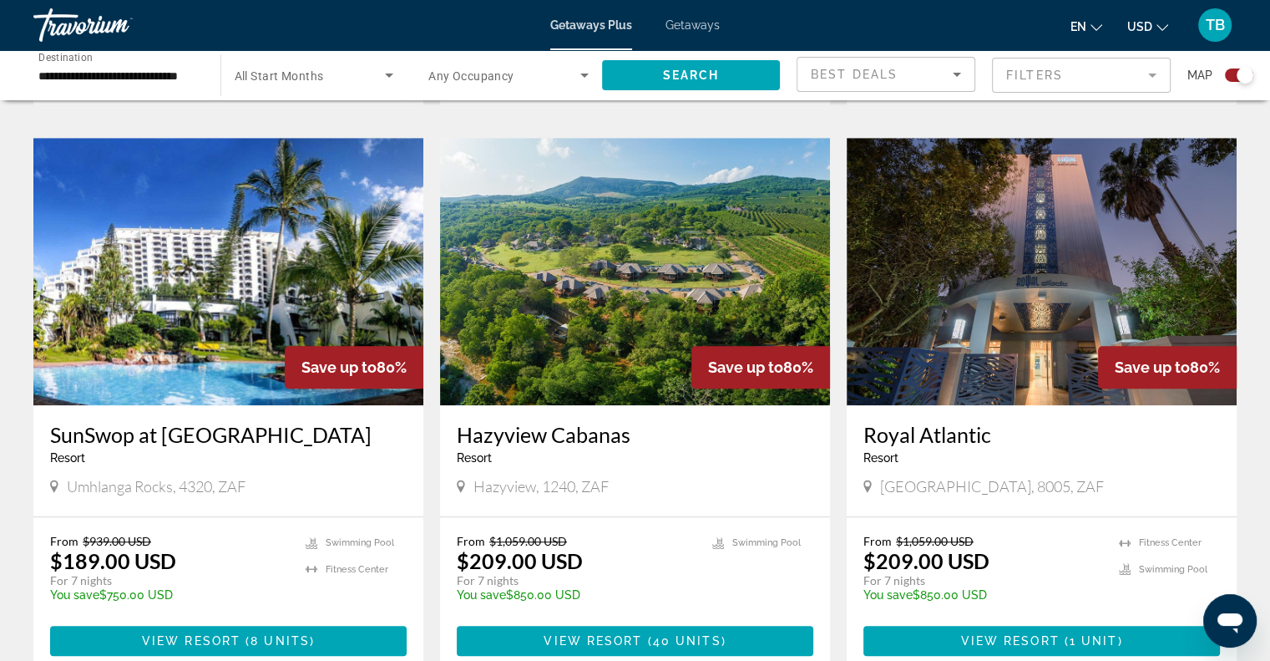
scroll to position [1082, 0]
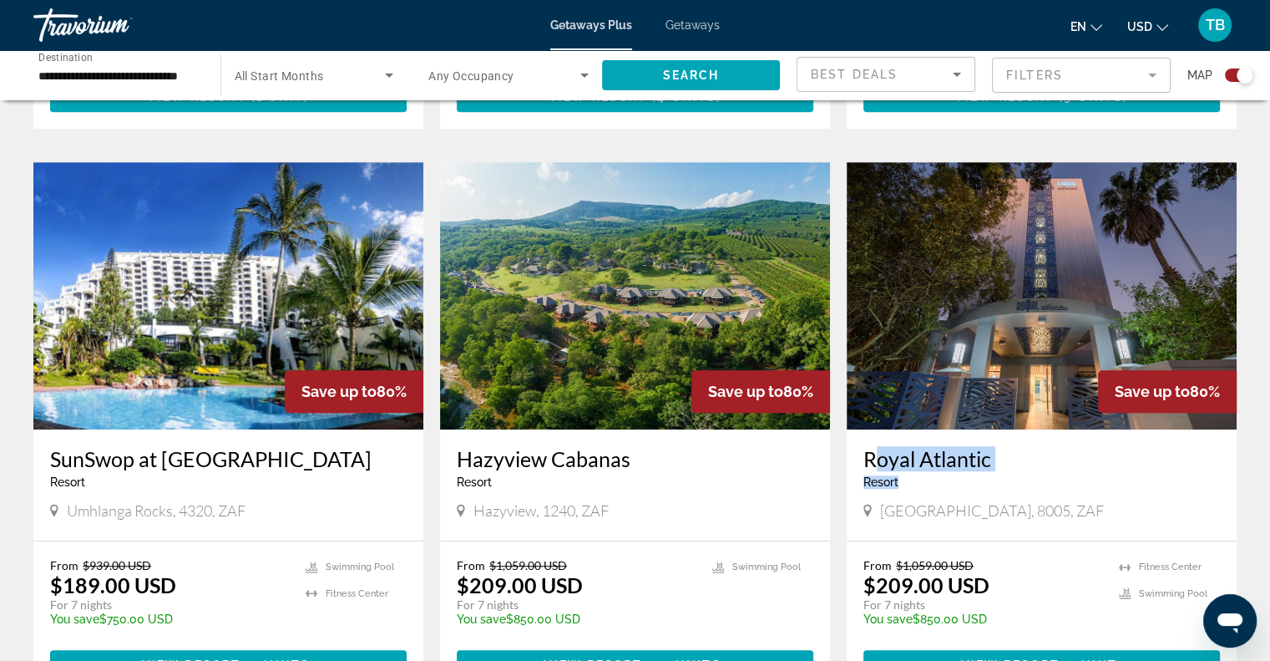
drag, startPoint x: 909, startPoint y: 481, endPoint x: 862, endPoint y: 453, distance: 54.3
click at [862, 453] on div "[GEOGRAPHIC_DATA] - This is an adults only resort [STREET_ADDRESS]" at bounding box center [1042, 484] width 390 height 111
click at [866, 457] on h3 "Royal Atlantic" at bounding box center [1042, 458] width 357 height 25
